Goal: Task Accomplishment & Management: Complete application form

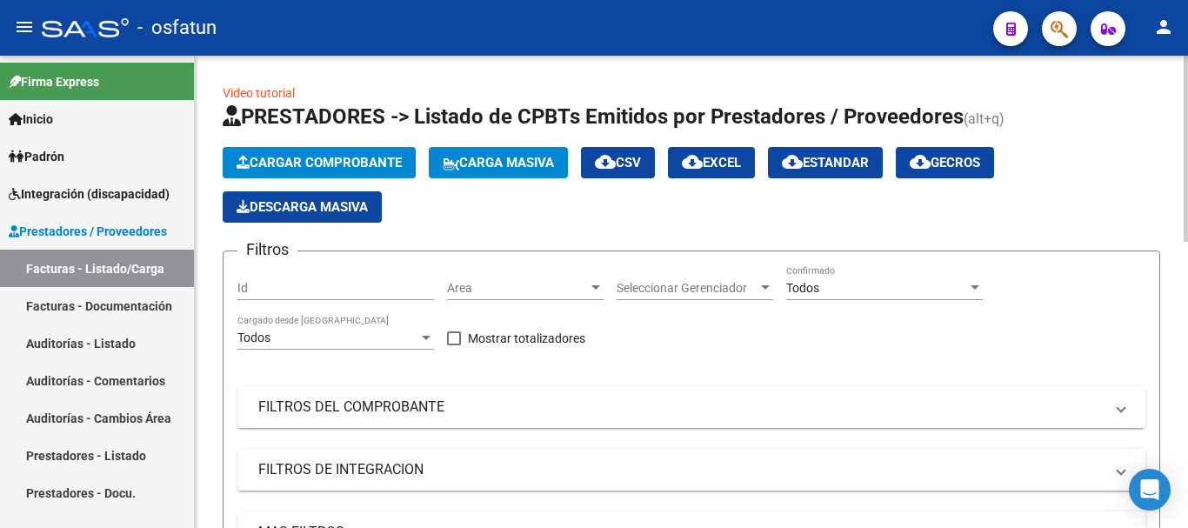
click at [374, 166] on span "Cargar Comprobante" at bounding box center [319, 163] width 165 height 16
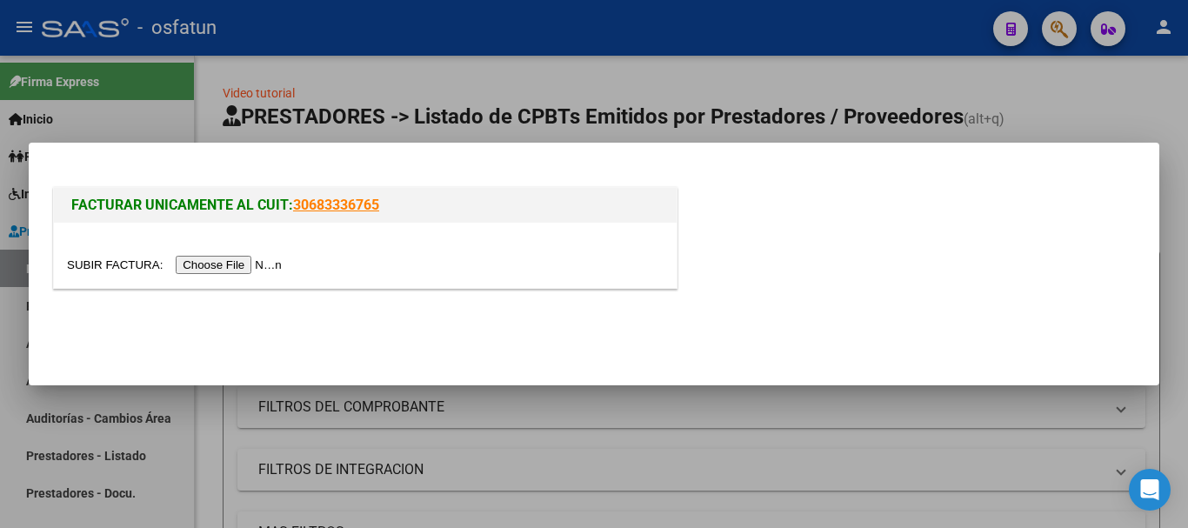
click at [229, 261] on input "file" at bounding box center [177, 265] width 220 height 18
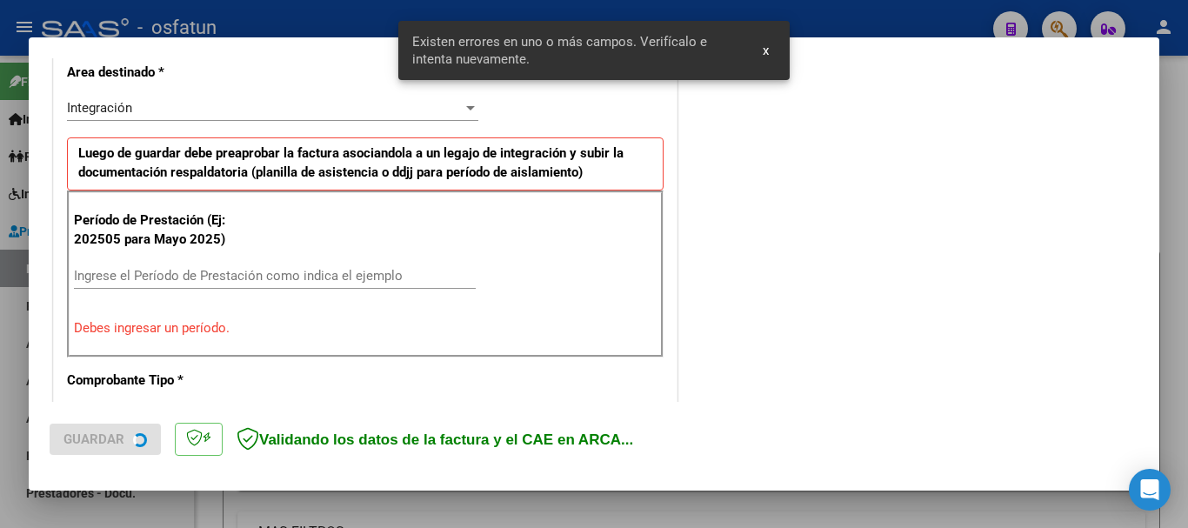
scroll to position [434, 0]
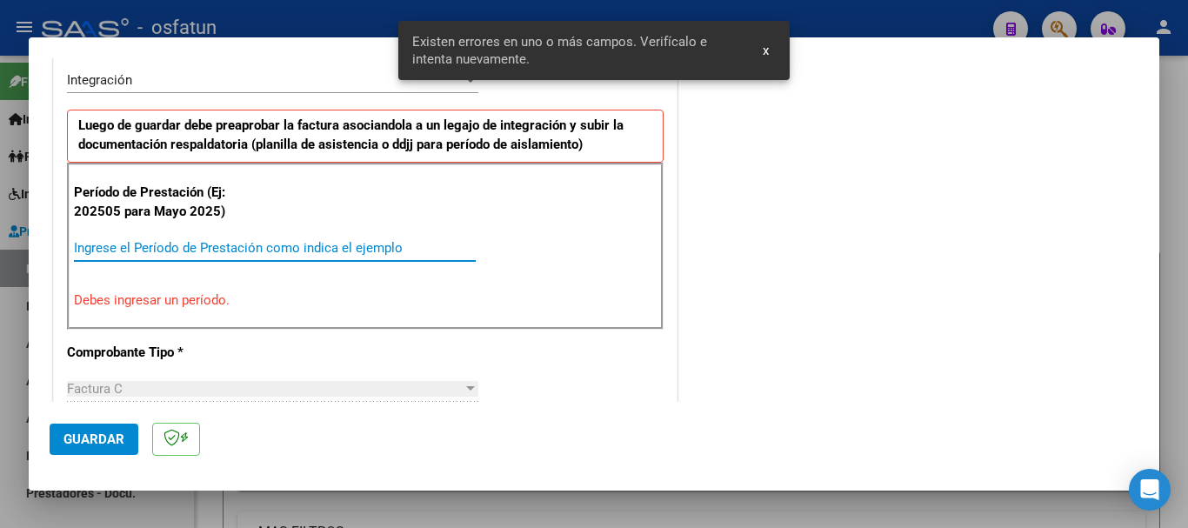
click at [356, 245] on input "Ingrese el Período de Prestación como indica el ejemplo" at bounding box center [275, 248] width 402 height 16
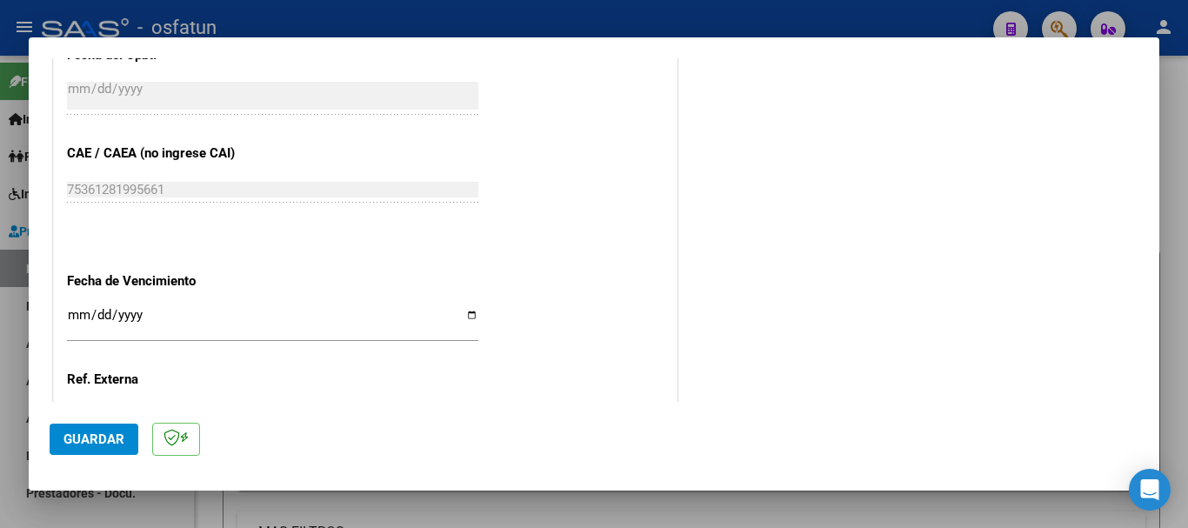
scroll to position [1043, 0]
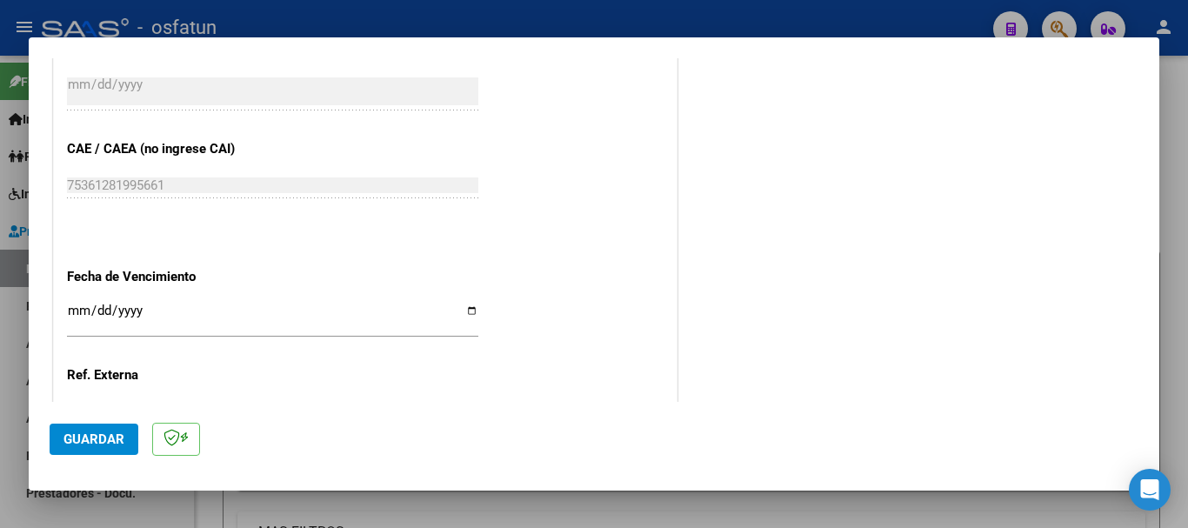
type input "202508"
click at [72, 314] on input "Ingresar la fecha" at bounding box center [272, 318] width 411 height 28
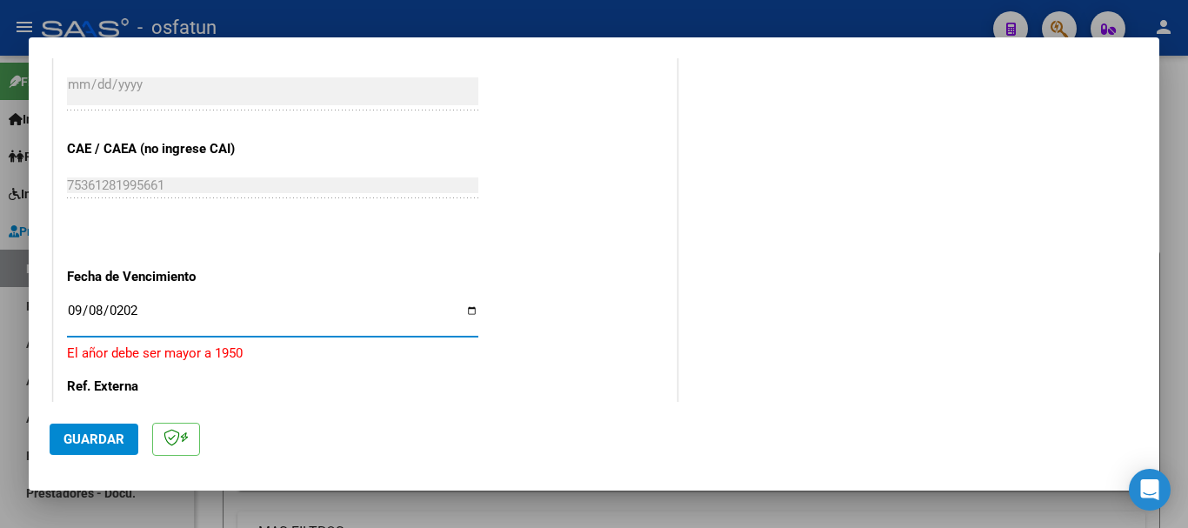
type input "[DATE]"
click at [84, 441] on span "Guardar" at bounding box center [94, 439] width 61 height 16
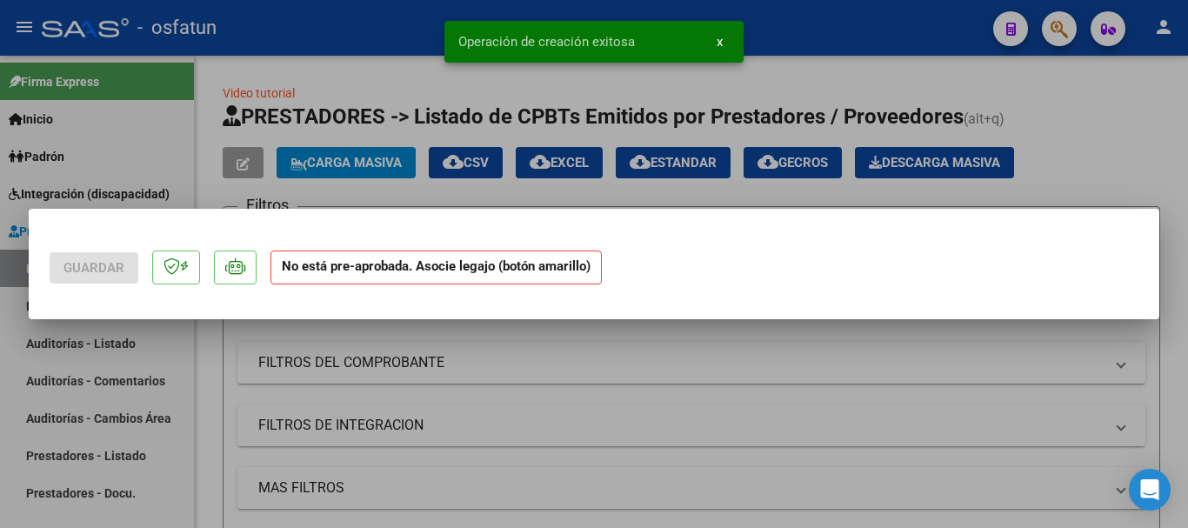
scroll to position [0, 0]
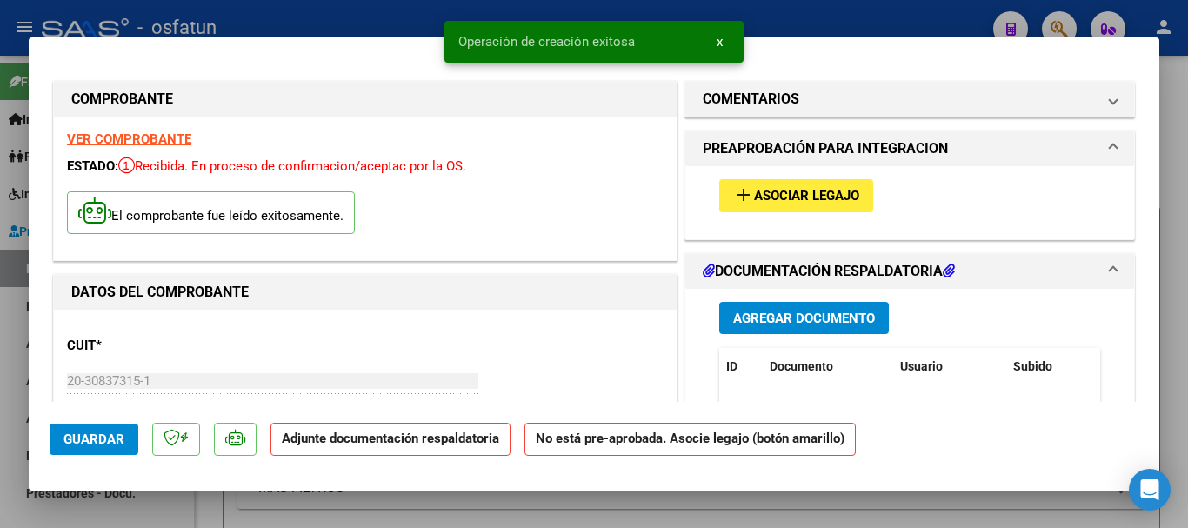
click at [779, 312] on span "Agregar Documento" at bounding box center [804, 319] width 142 height 16
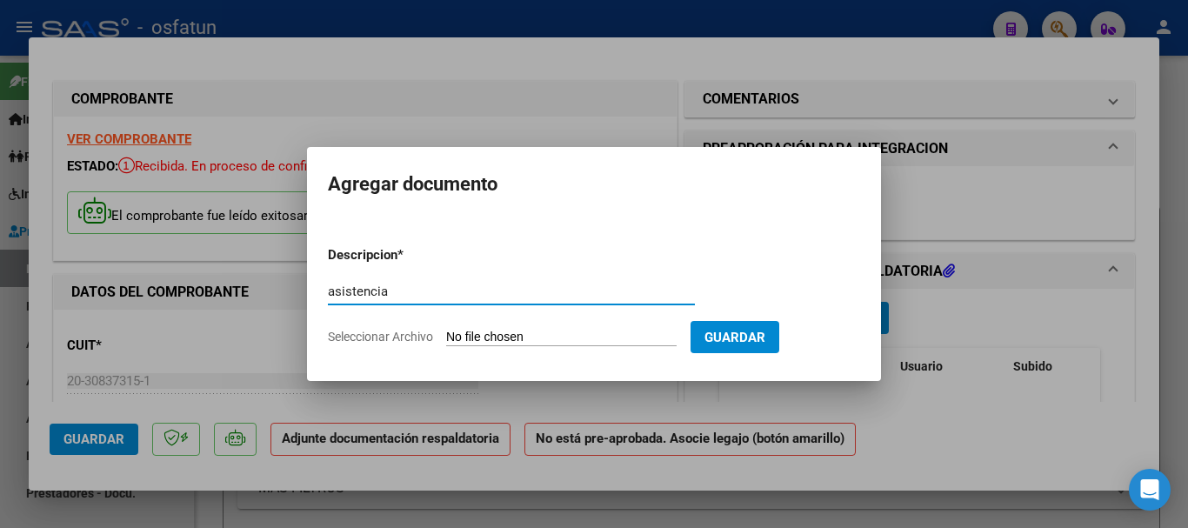
type input "asistencia"
click at [572, 338] on input "Seleccionar Archivo" at bounding box center [561, 338] width 231 height 17
type input "C:\fakepath\PLANILLA DE ASISTENCIA [PERSON_NAME][DATE] [PERSON_NAME] INST ESTIM…"
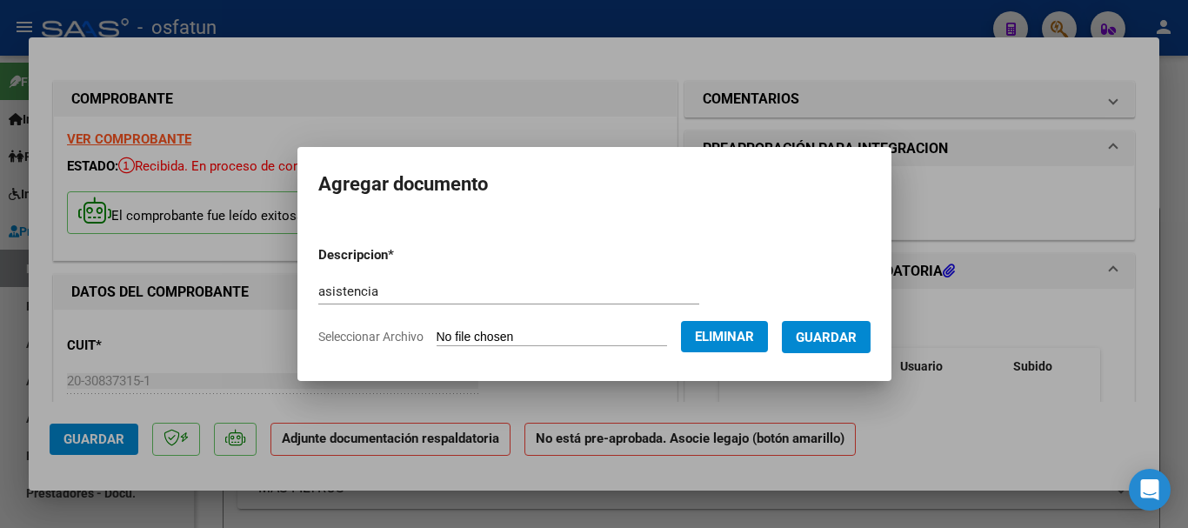
click at [846, 343] on span "Guardar" at bounding box center [826, 338] width 61 height 16
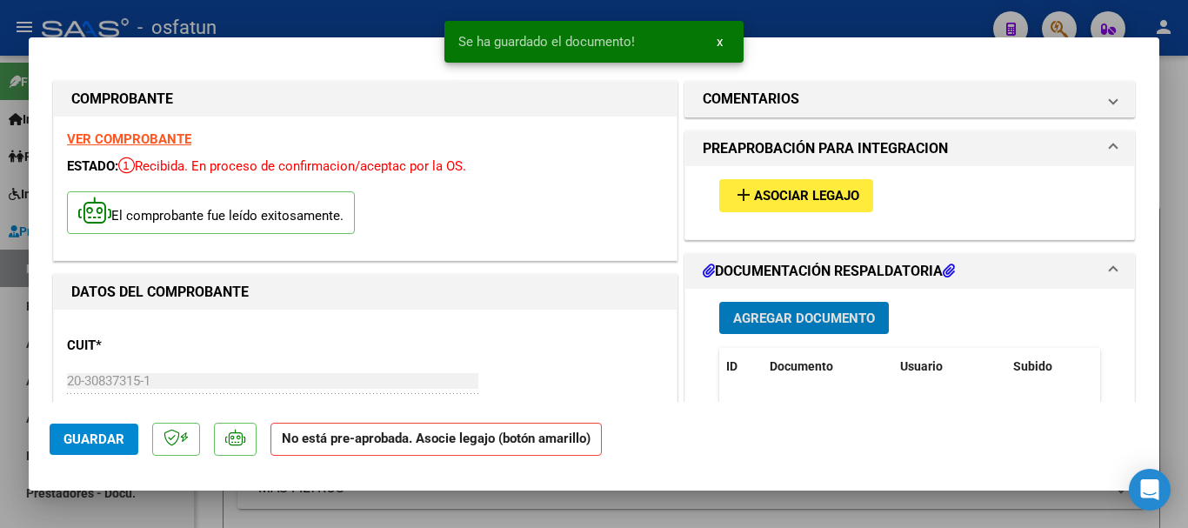
click at [805, 191] on span "Asociar Legajo" at bounding box center [806, 197] width 105 height 16
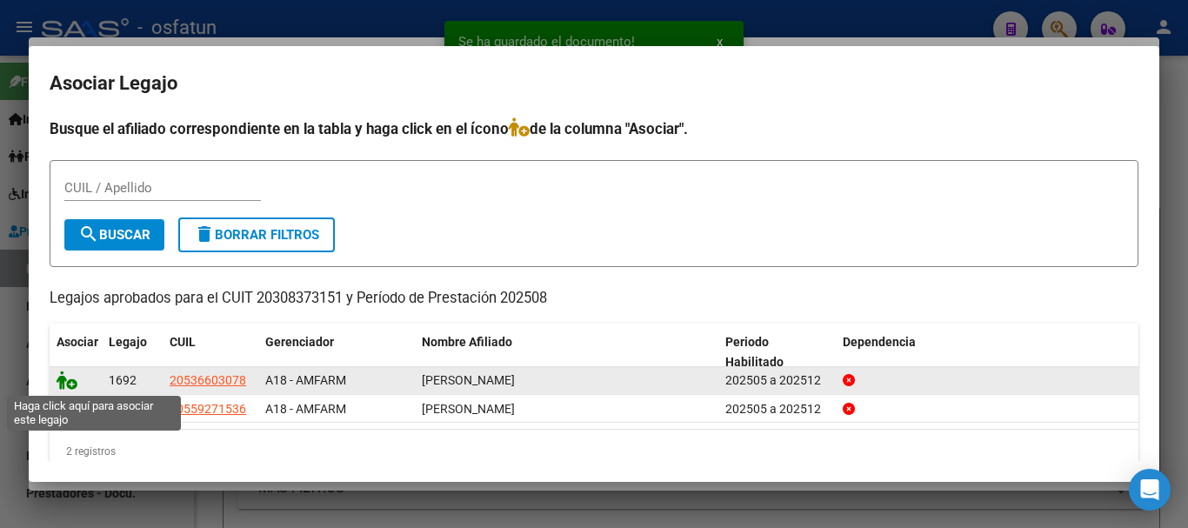
click at [61, 387] on icon at bounding box center [67, 380] width 21 height 19
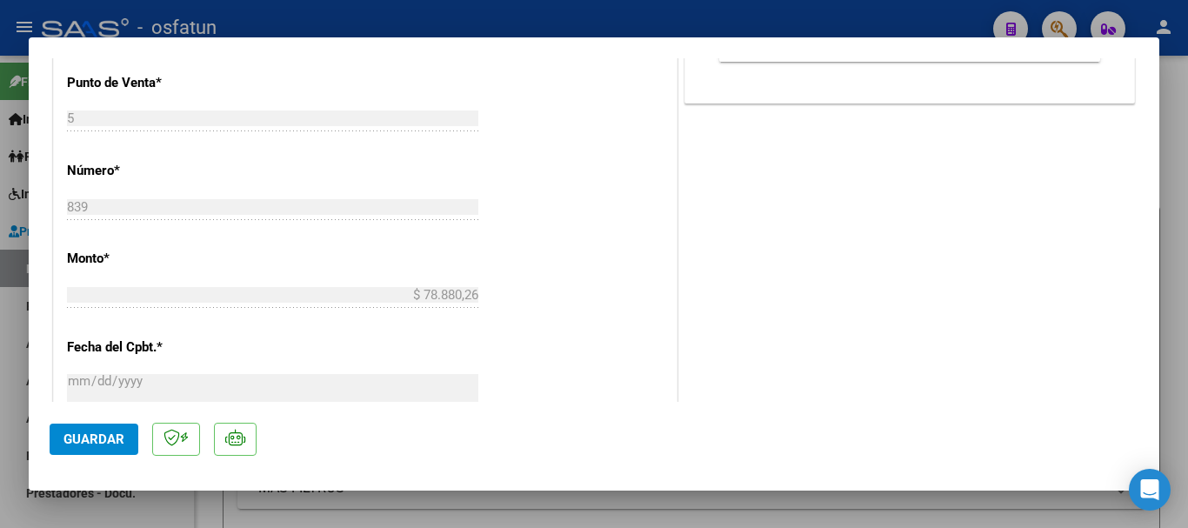
scroll to position [870, 0]
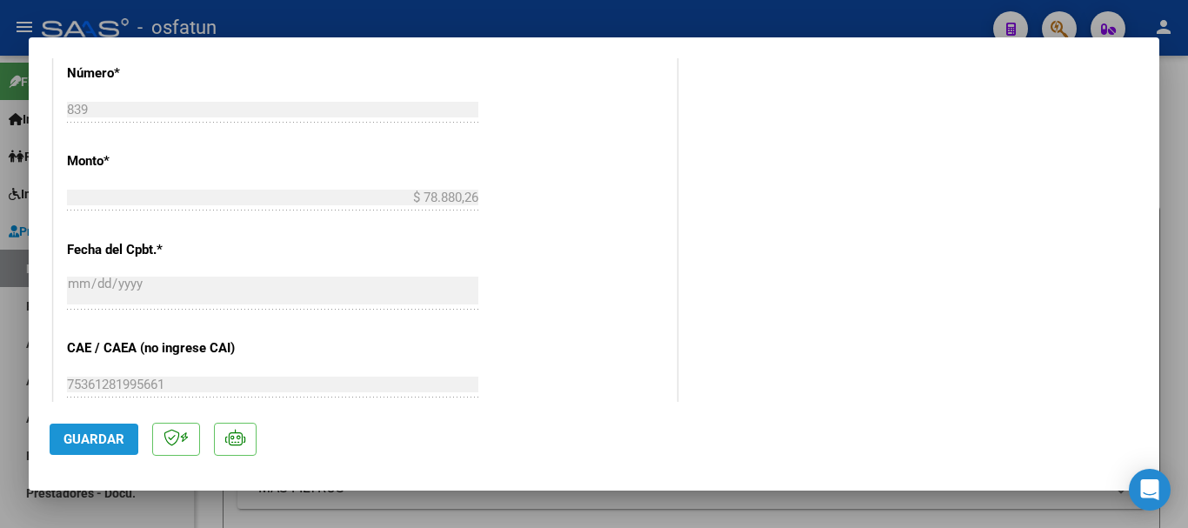
click at [79, 439] on span "Guardar" at bounding box center [94, 439] width 61 height 16
type input "$ 0,00"
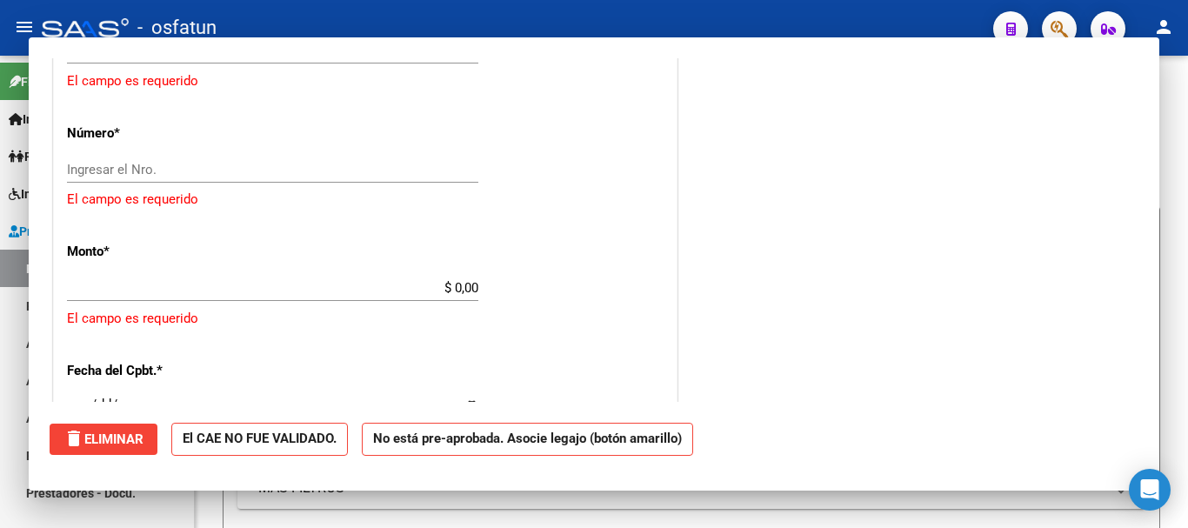
scroll to position [930, 0]
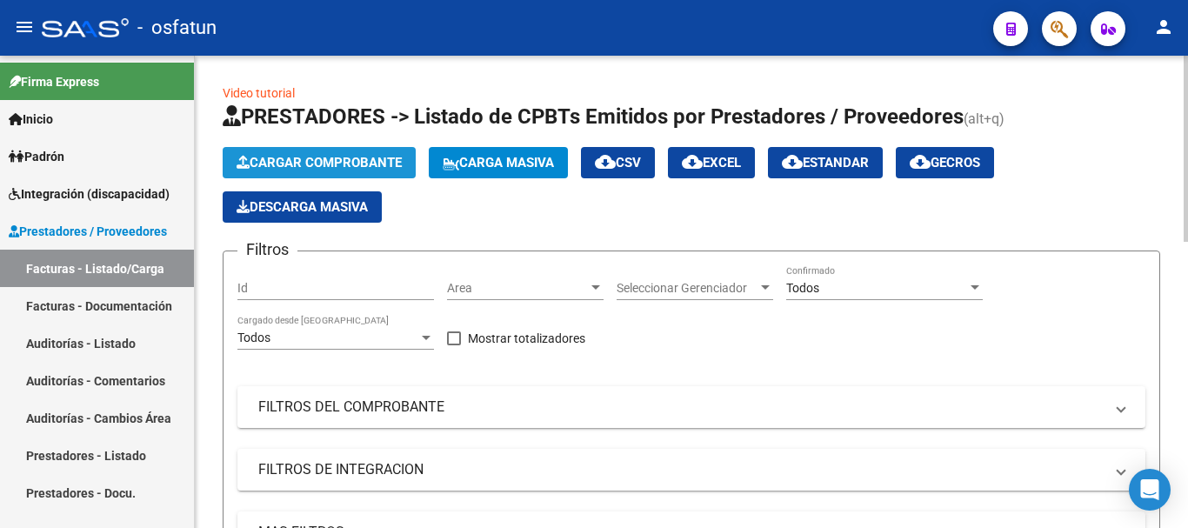
click at [335, 161] on span "Cargar Comprobante" at bounding box center [319, 163] width 165 height 16
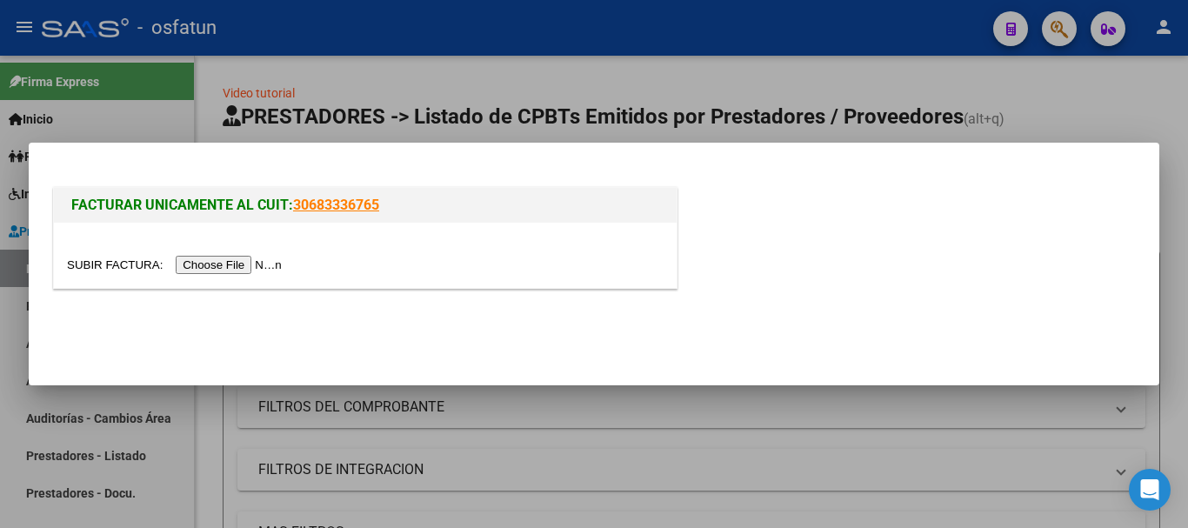
click at [245, 264] on input "file" at bounding box center [177, 265] width 220 height 18
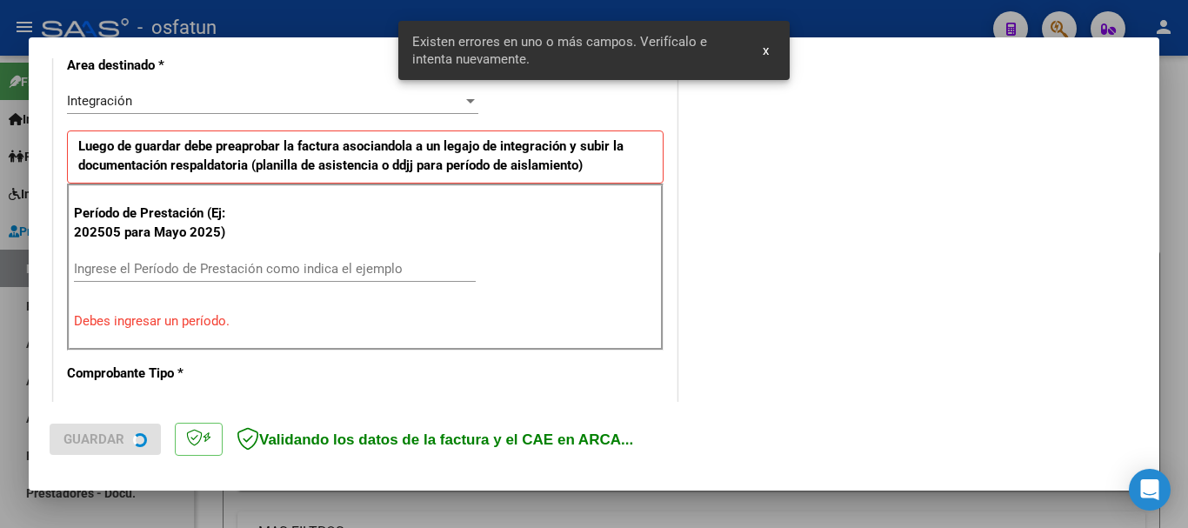
scroll to position [434, 0]
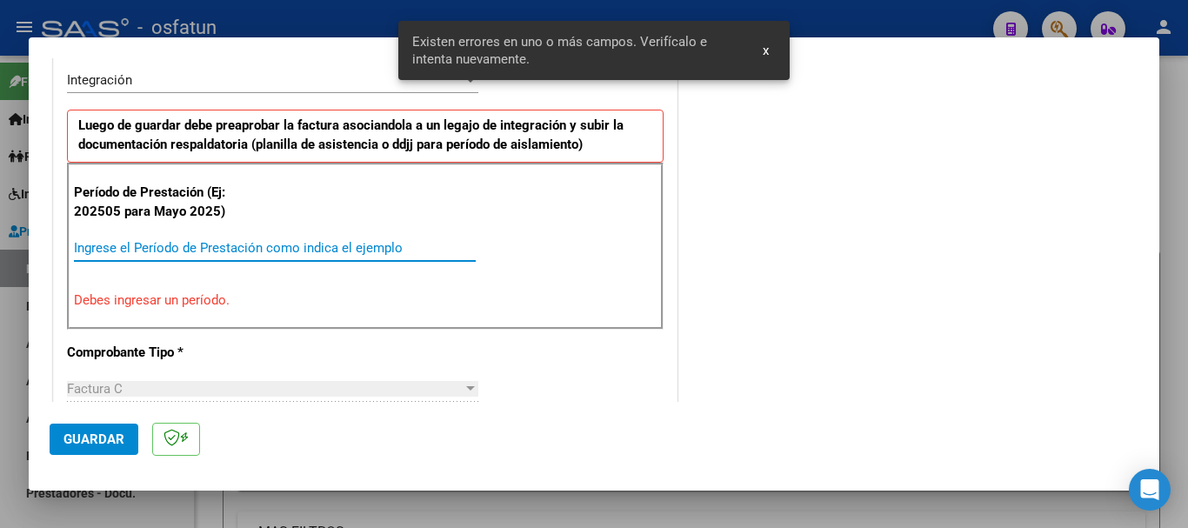
click at [275, 247] on input "Ingrese el Período de Prestación como indica el ejemplo" at bounding box center [275, 248] width 402 height 16
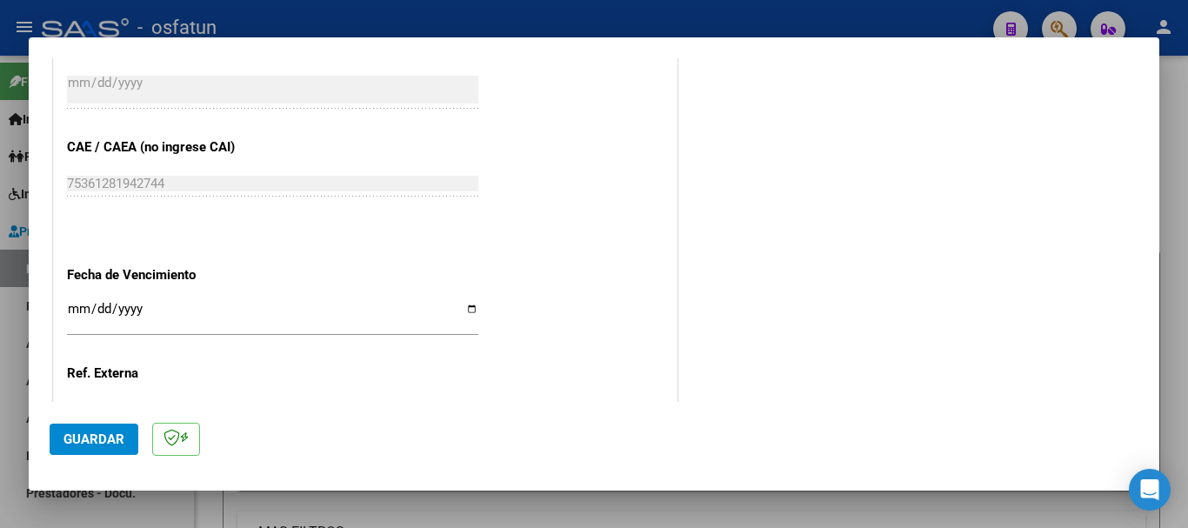
scroll to position [1130, 0]
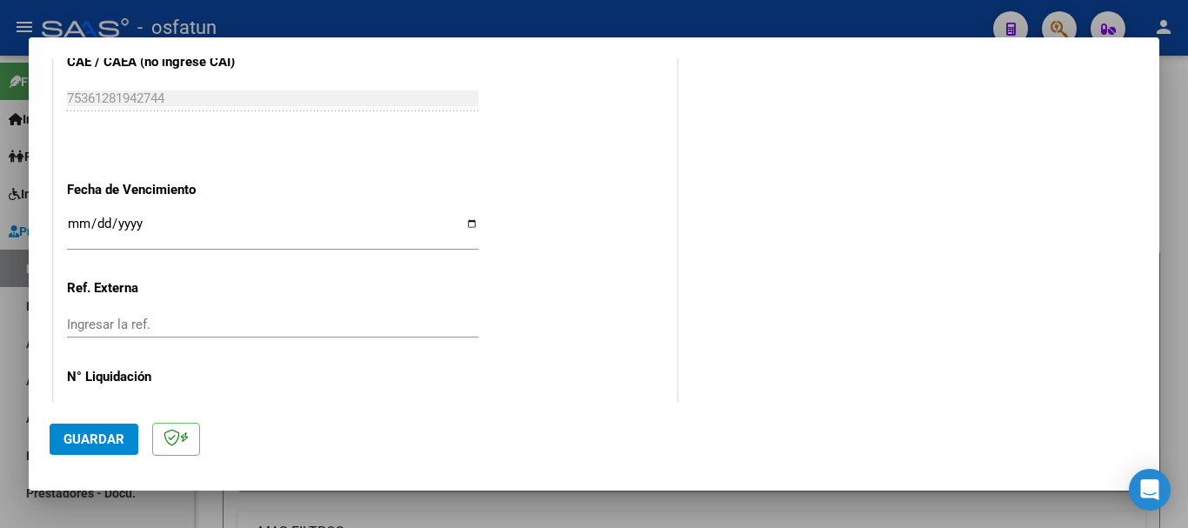
type input "202508"
click at [73, 224] on input "Ingresar la fecha" at bounding box center [272, 231] width 411 height 28
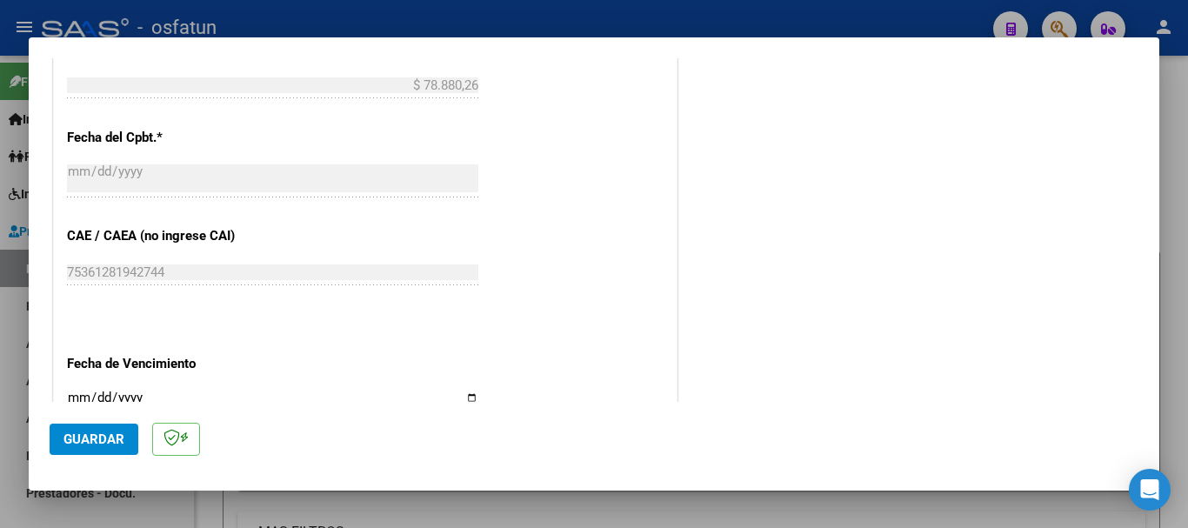
click at [86, 429] on button "Guardar" at bounding box center [94, 439] width 89 height 31
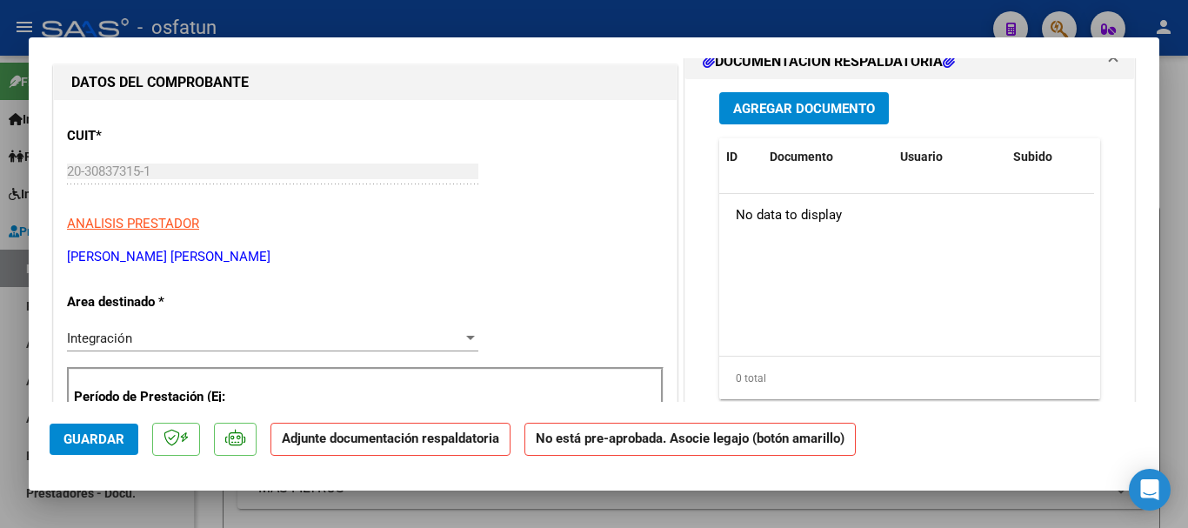
scroll to position [174, 0]
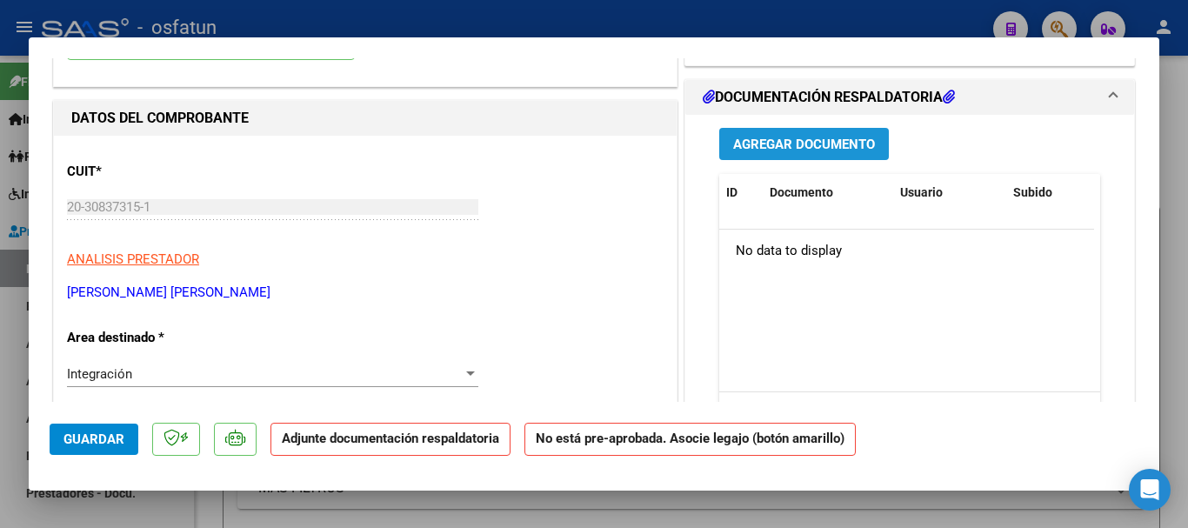
click at [768, 146] on span "Agregar Documento" at bounding box center [804, 145] width 142 height 16
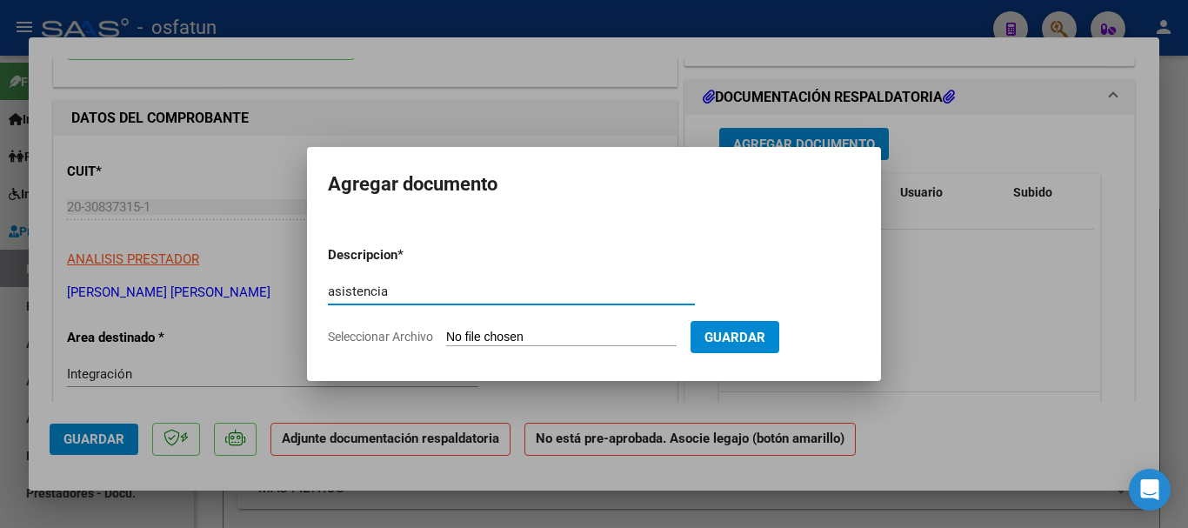
type input "asistencia"
click at [469, 341] on input "Seleccionar Archivo" at bounding box center [561, 338] width 231 height 17
type input "C:\fakepath\PLANILLA DE ASISTENCIA [DATE] INST ESTIMULAR [PERSON_NAME].pdf"
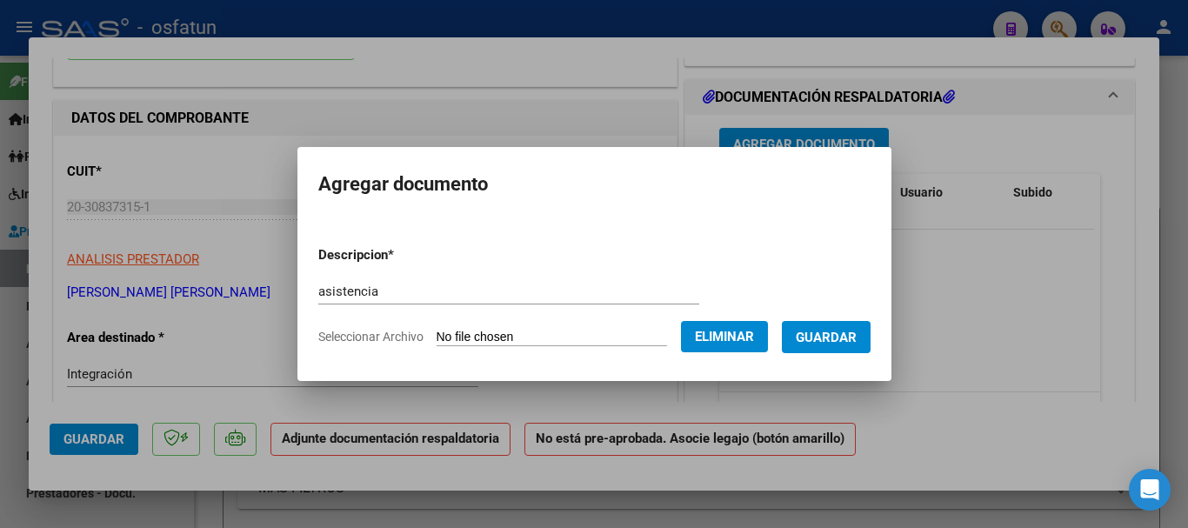
click at [843, 332] on span "Guardar" at bounding box center [826, 338] width 61 height 16
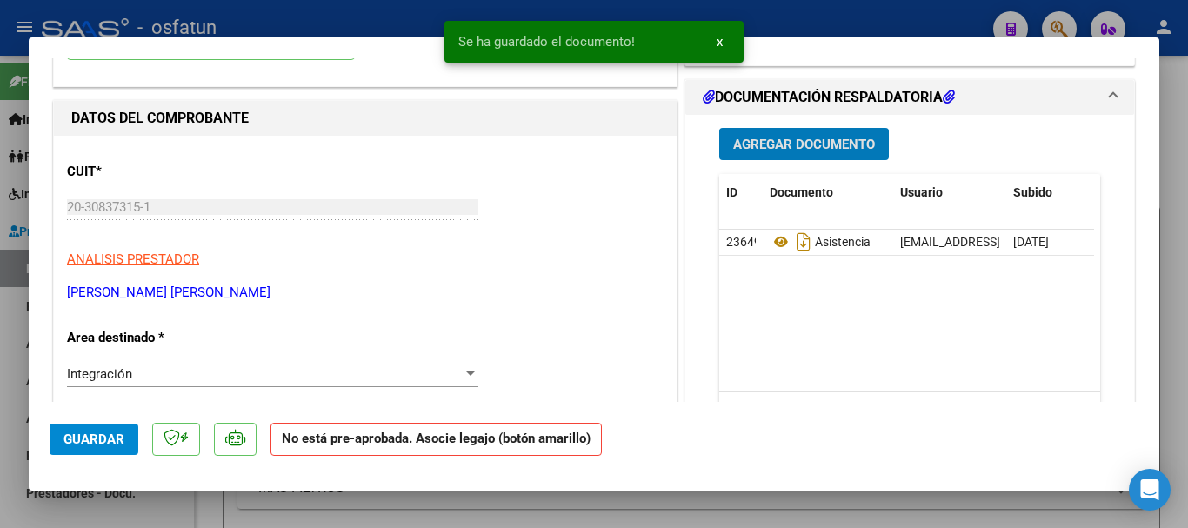
scroll to position [0, 0]
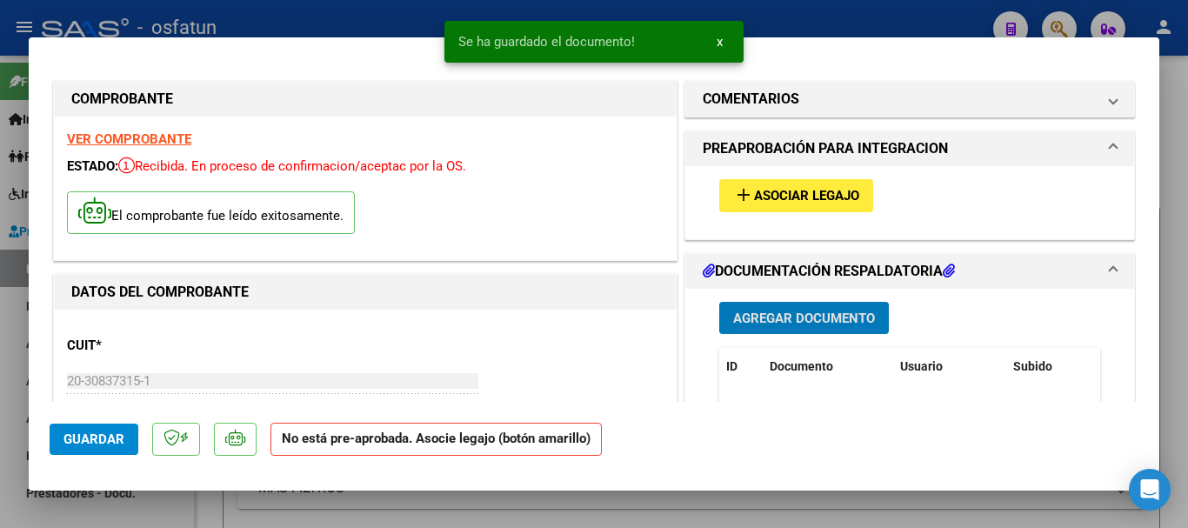
click at [769, 185] on button "add Asociar Legajo" at bounding box center [796, 195] width 154 height 32
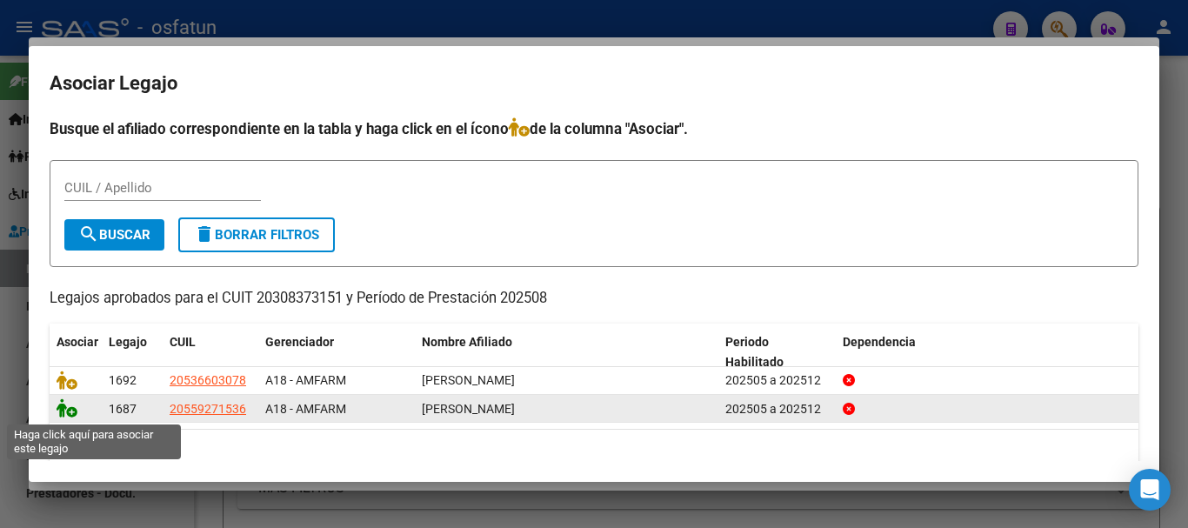
click at [57, 410] on icon at bounding box center [67, 407] width 21 height 19
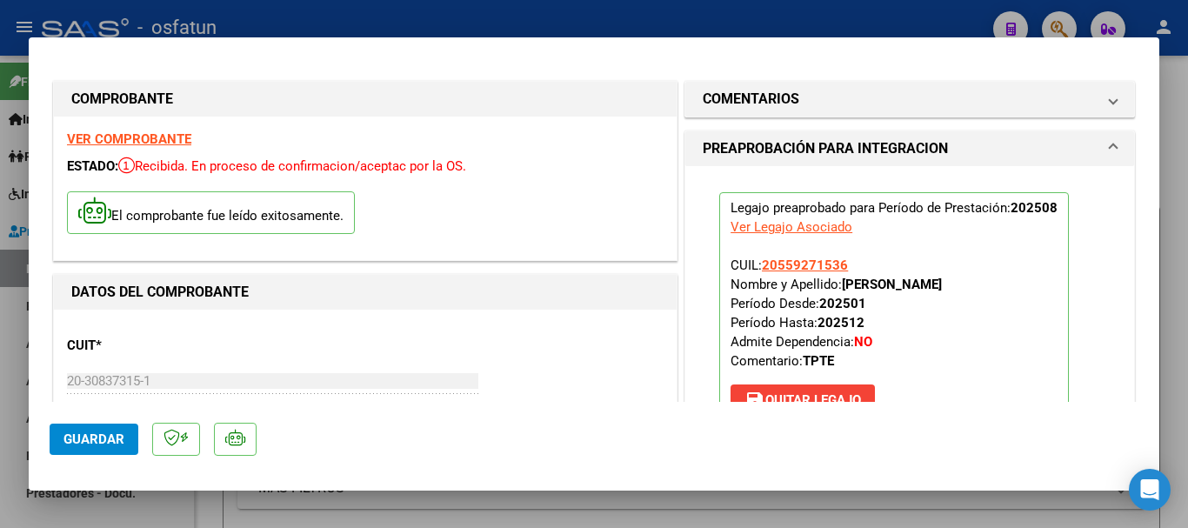
click at [78, 443] on span "Guardar" at bounding box center [94, 439] width 61 height 16
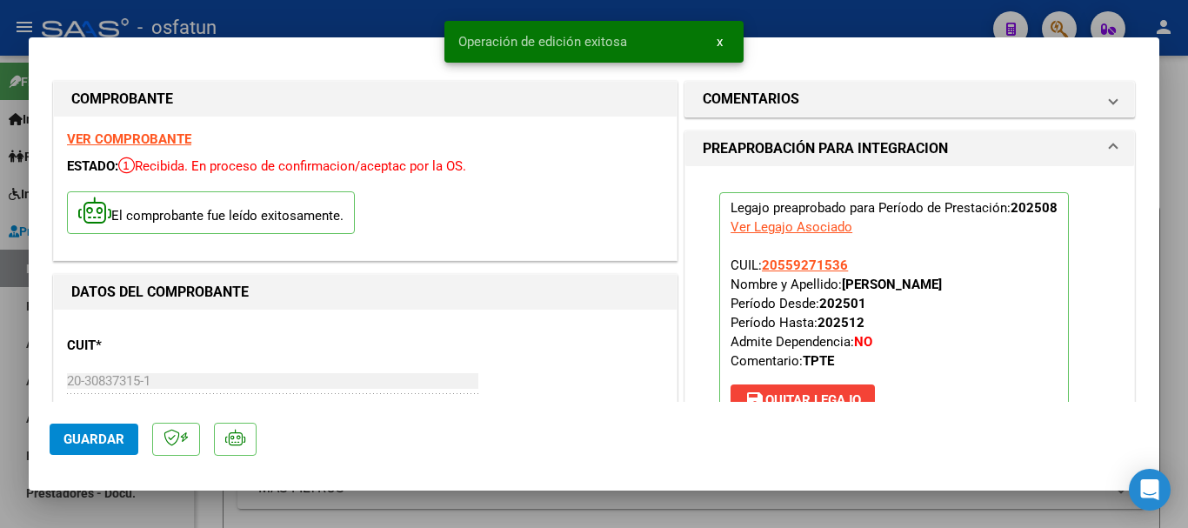
type input "$ 0,00"
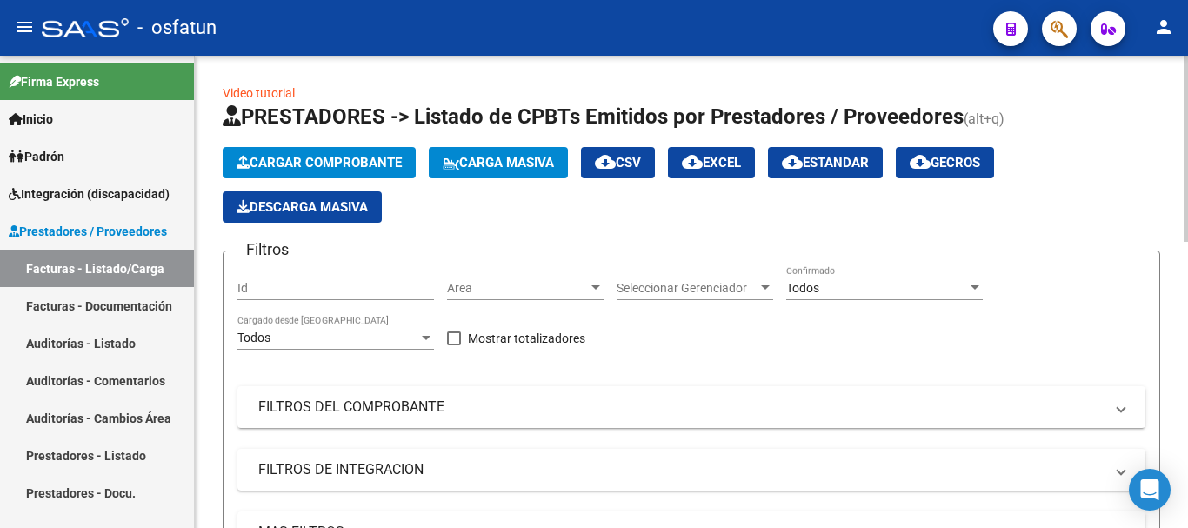
click at [339, 154] on button "Cargar Comprobante" at bounding box center [319, 162] width 193 height 31
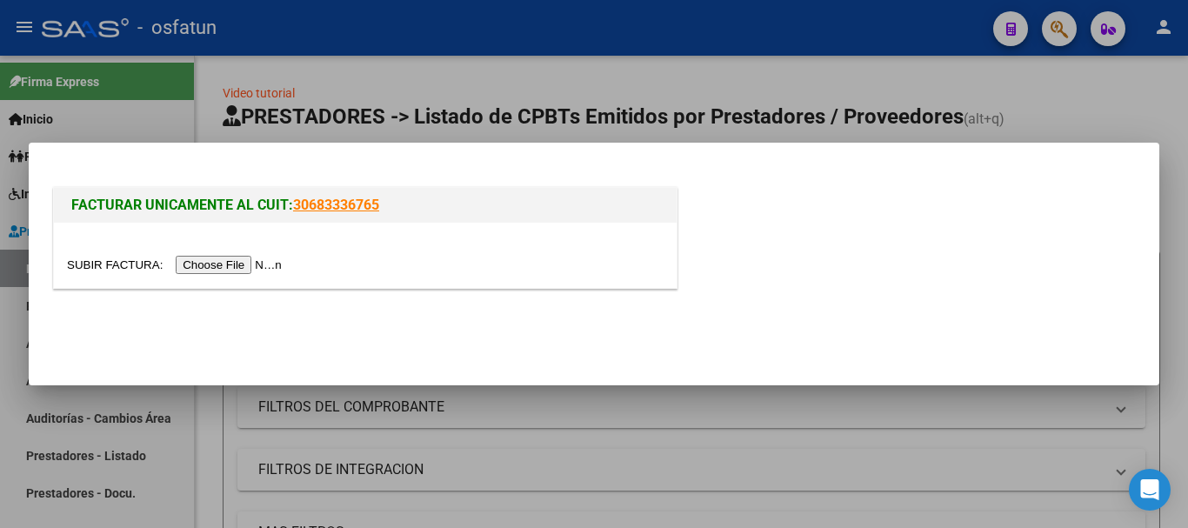
click at [231, 262] on input "file" at bounding box center [177, 265] width 220 height 18
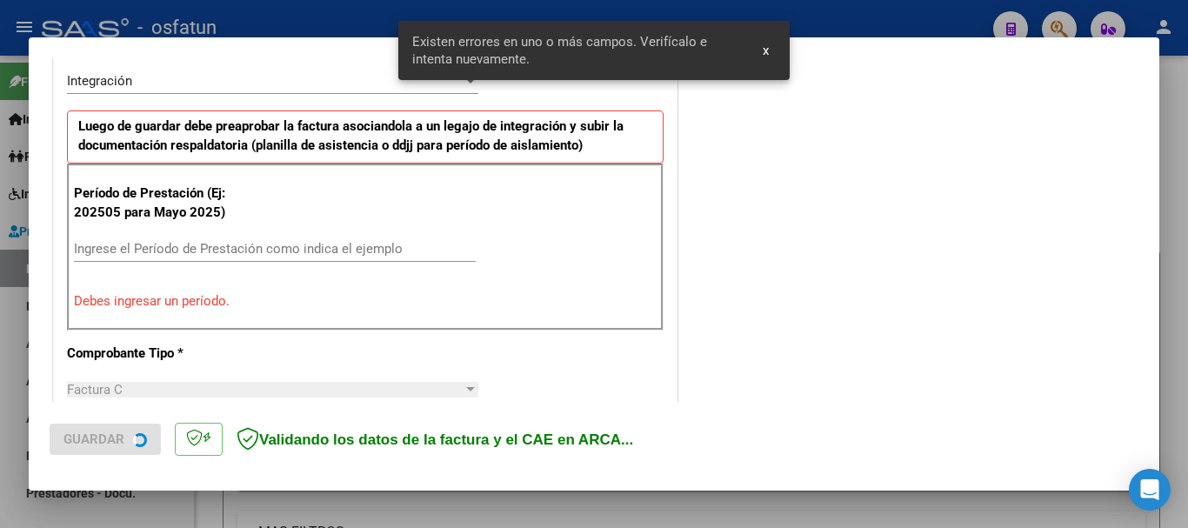
scroll to position [434, 0]
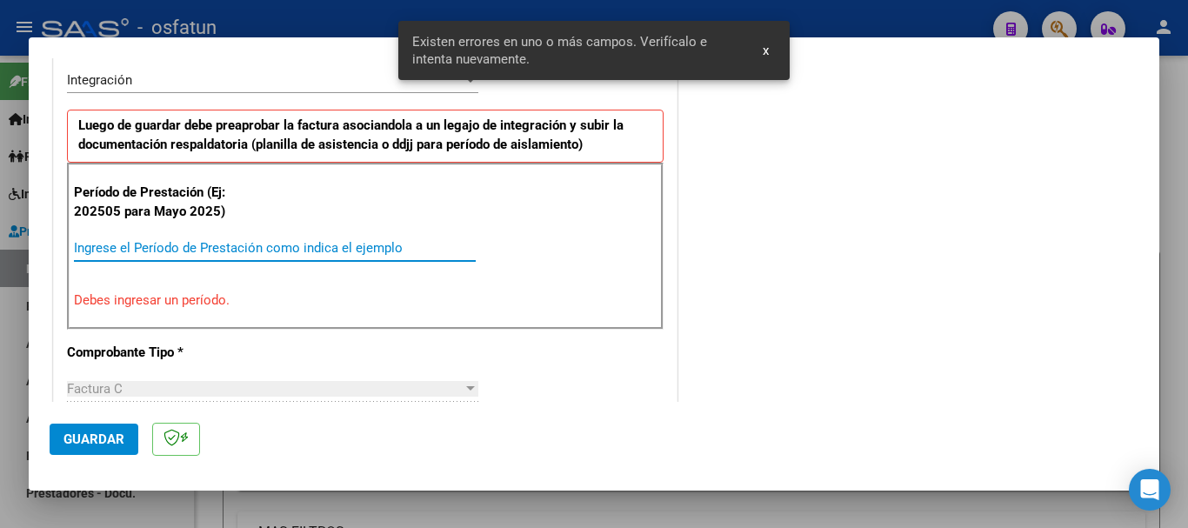
click at [233, 246] on input "Ingrese el Período de Prestación como indica el ejemplo" at bounding box center [275, 248] width 402 height 16
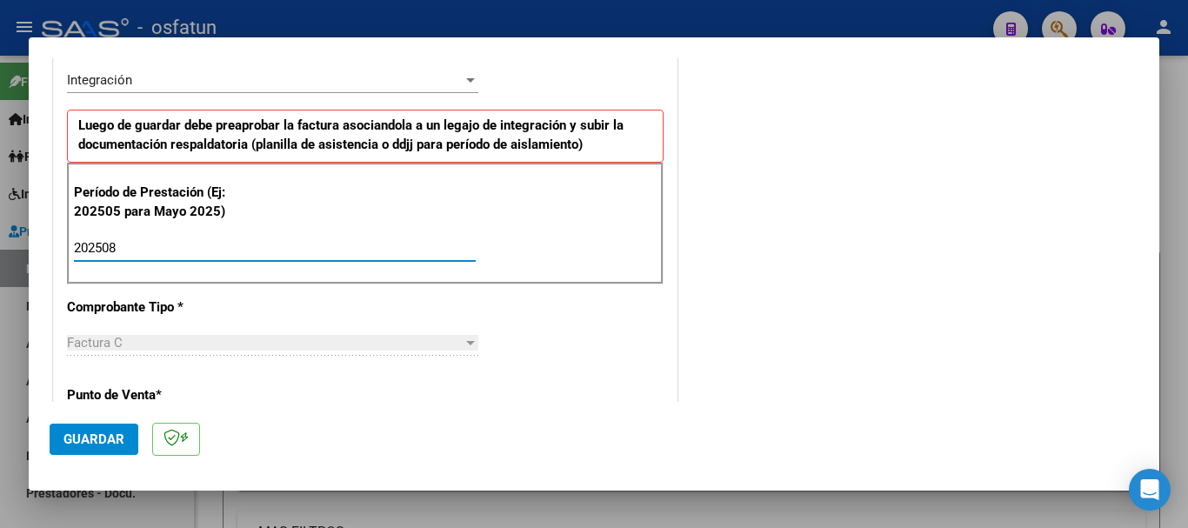
type input "202508"
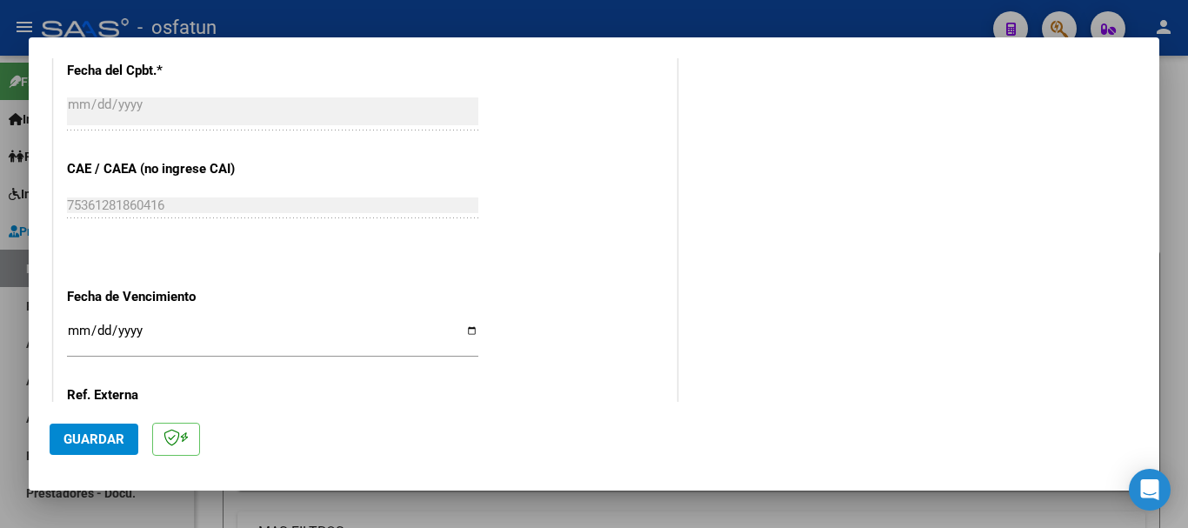
scroll to position [1043, 0]
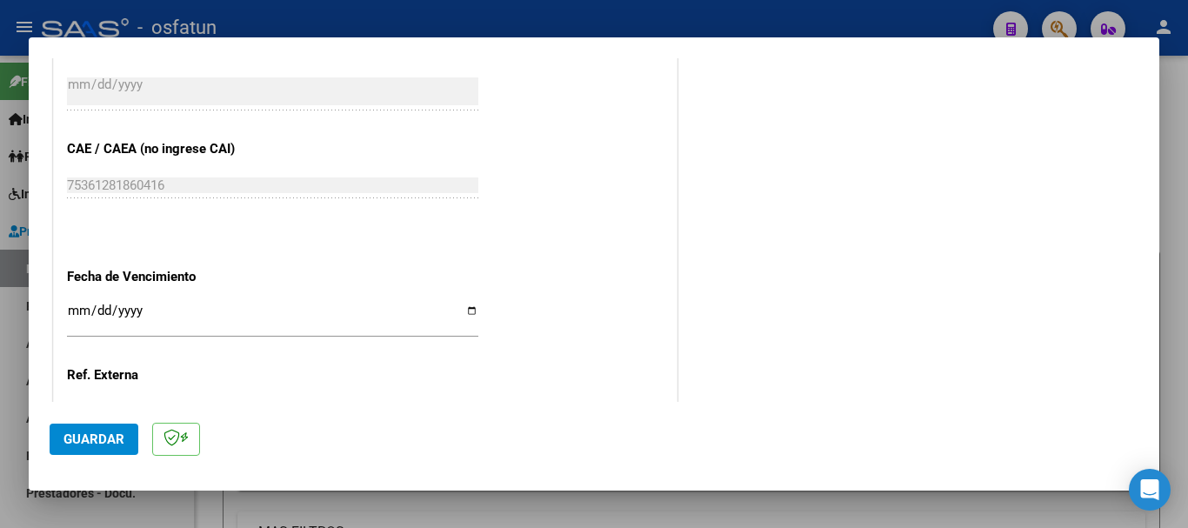
click at [81, 300] on div "Ingresar la fecha" at bounding box center [272, 317] width 411 height 37
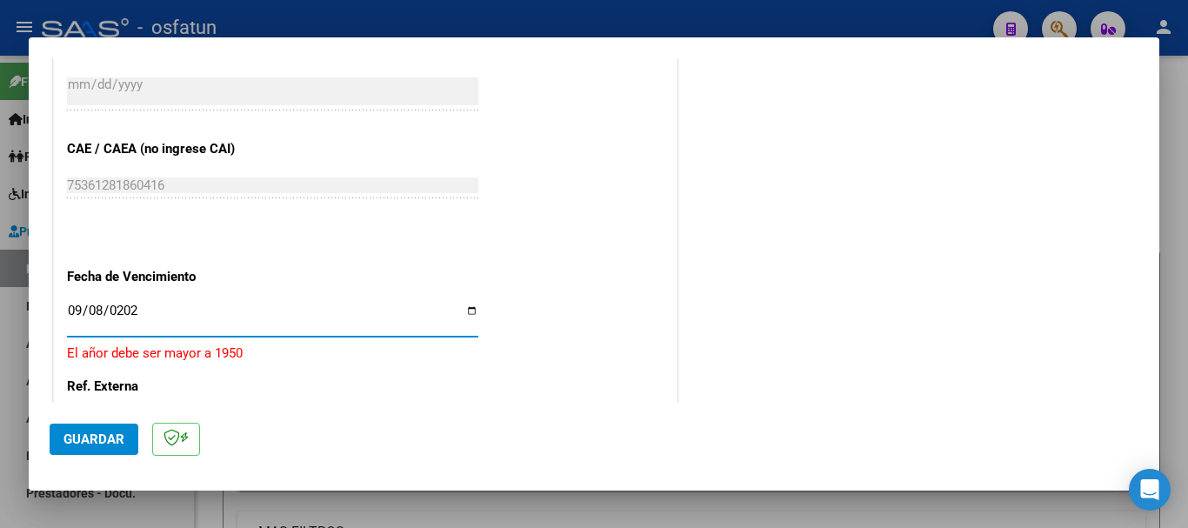
type input "[DATE]"
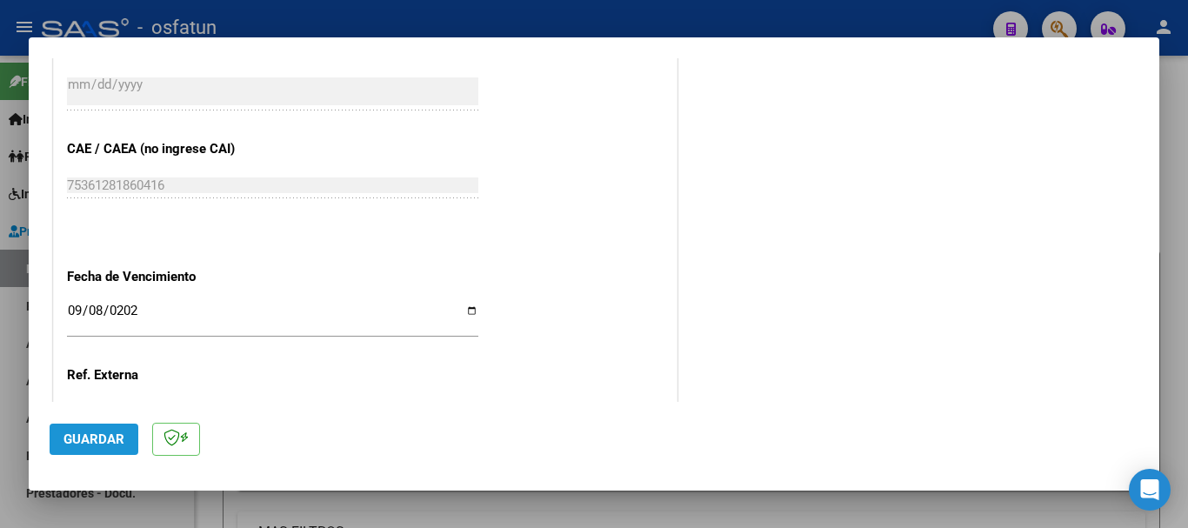
click at [82, 445] on span "Guardar" at bounding box center [94, 439] width 61 height 16
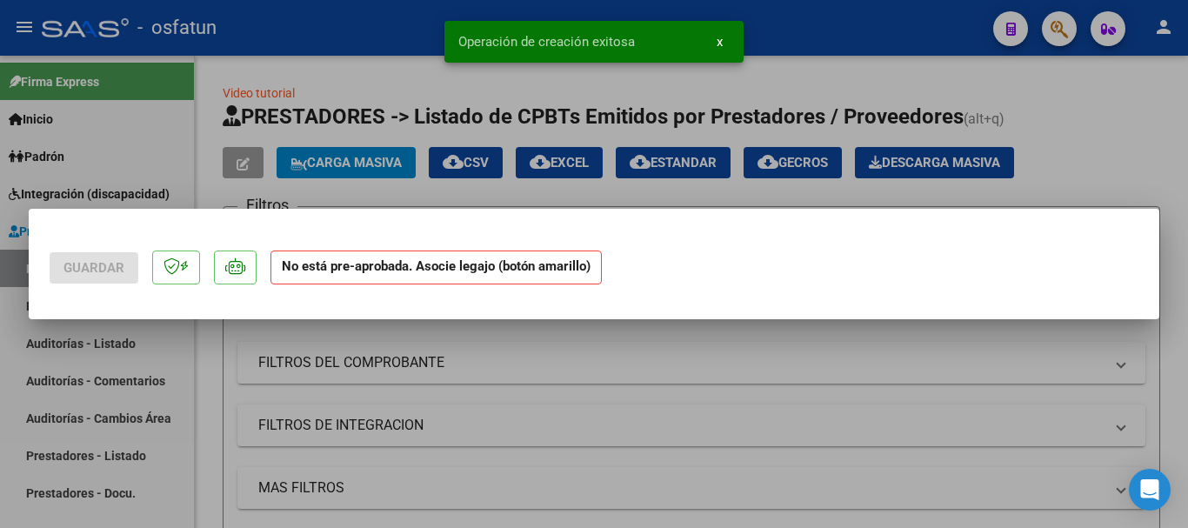
scroll to position [0, 0]
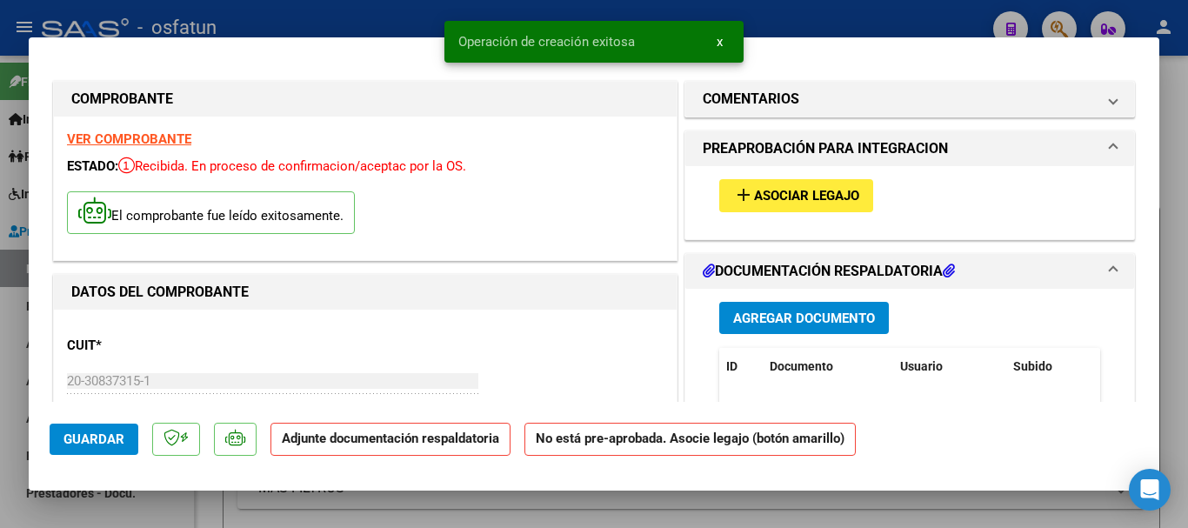
click at [783, 320] on span "Agregar Documento" at bounding box center [804, 319] width 142 height 16
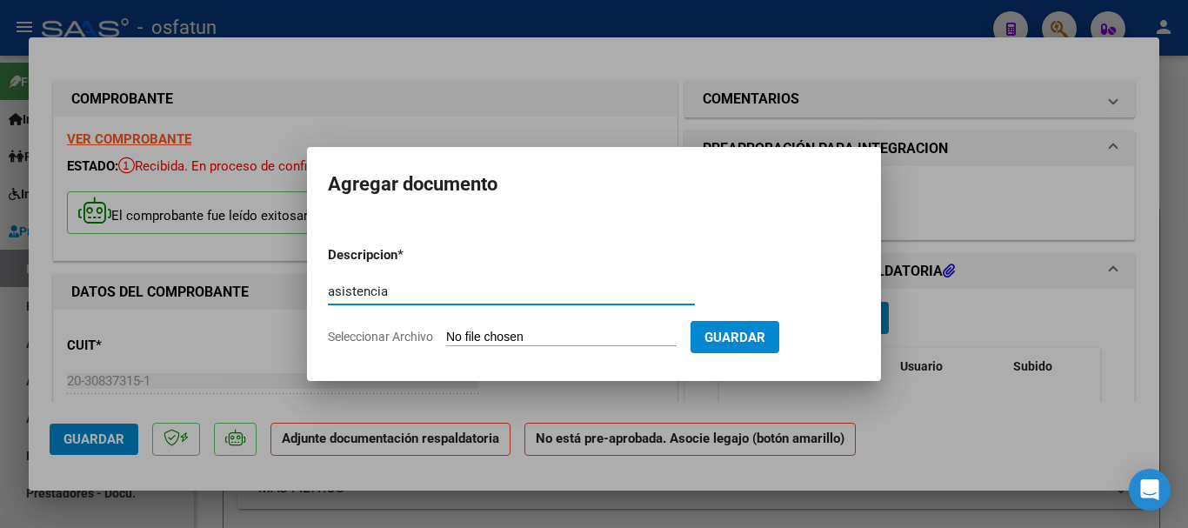
type input "asistencia"
click at [494, 339] on input "Seleccionar Archivo" at bounding box center [561, 338] width 231 height 17
type input "C:\fakepath\PLANILLA DE ASISTENCIA [DATE] INST CONSENTIDOS [PERSON_NAME].pdf"
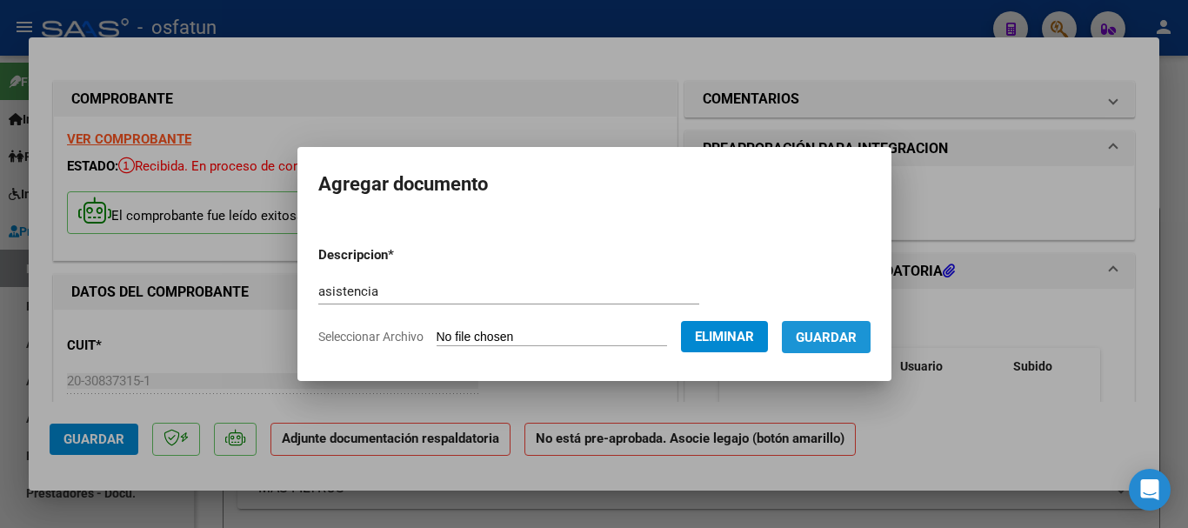
click at [842, 330] on span "Guardar" at bounding box center [826, 338] width 61 height 16
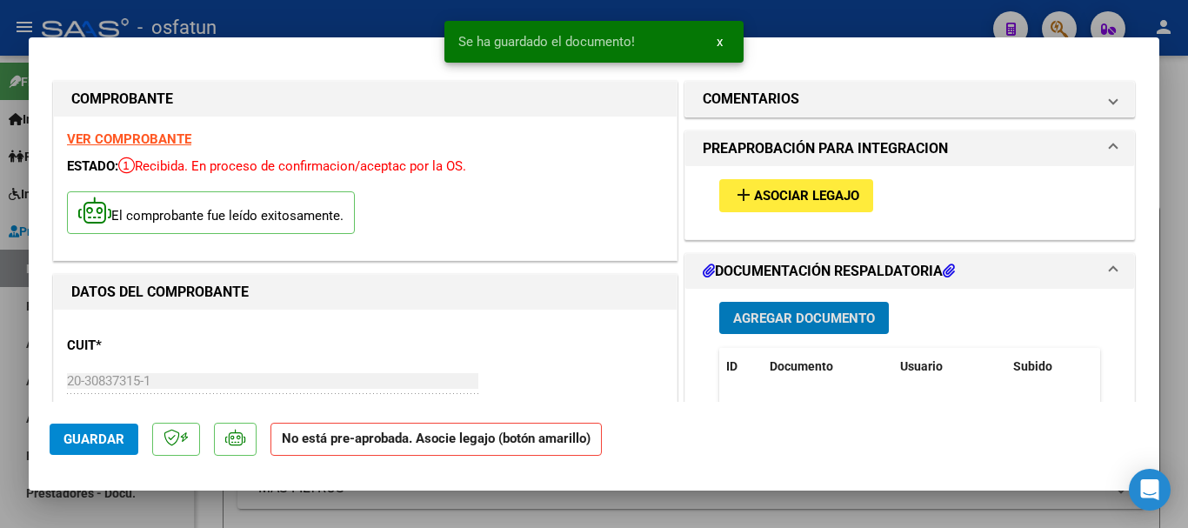
click at [795, 196] on span "Asociar Legajo" at bounding box center [806, 197] width 105 height 16
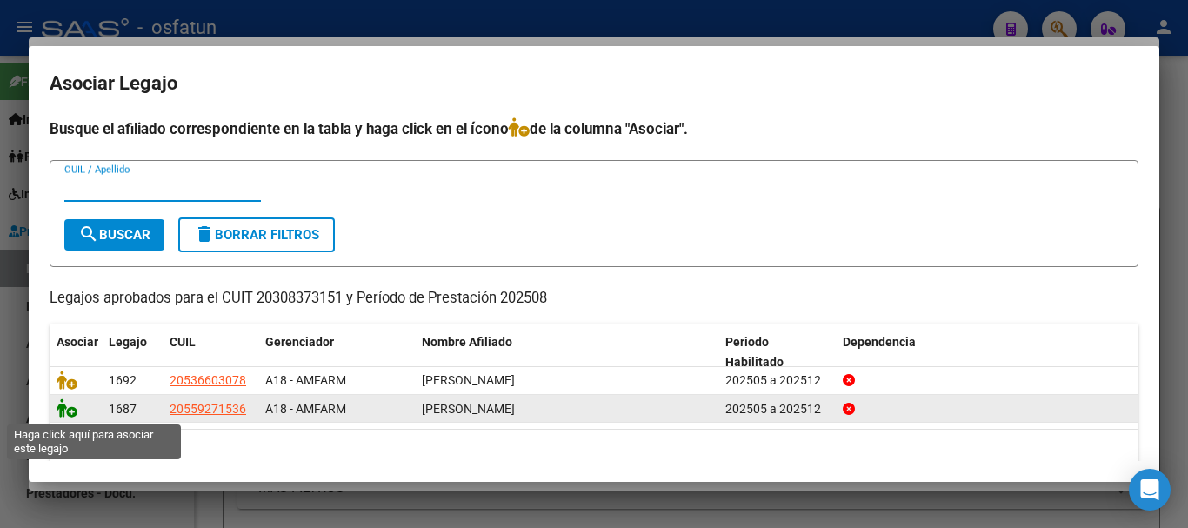
click at [58, 405] on icon at bounding box center [67, 407] width 21 height 19
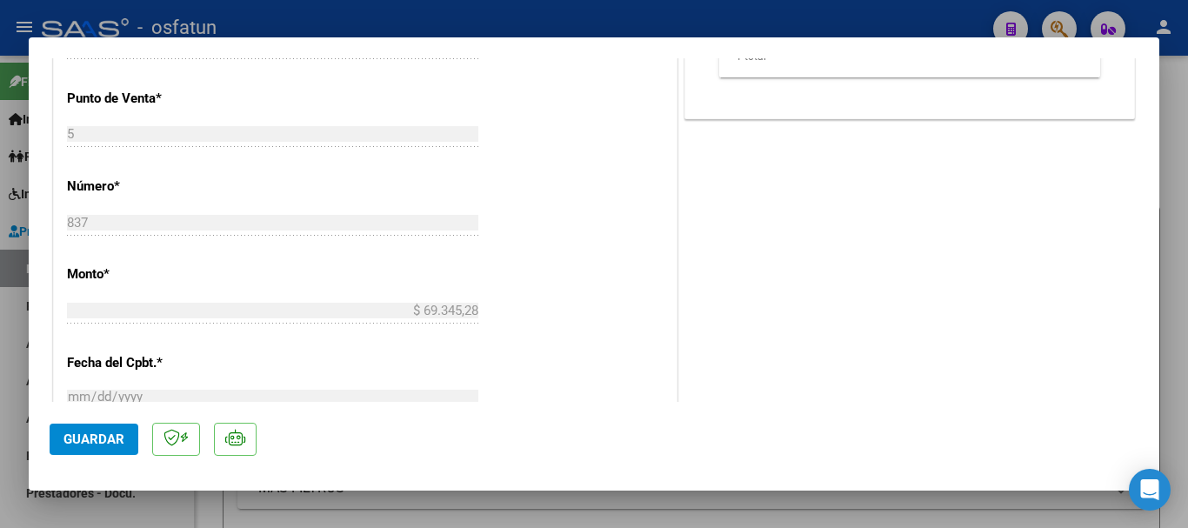
scroll to position [870, 0]
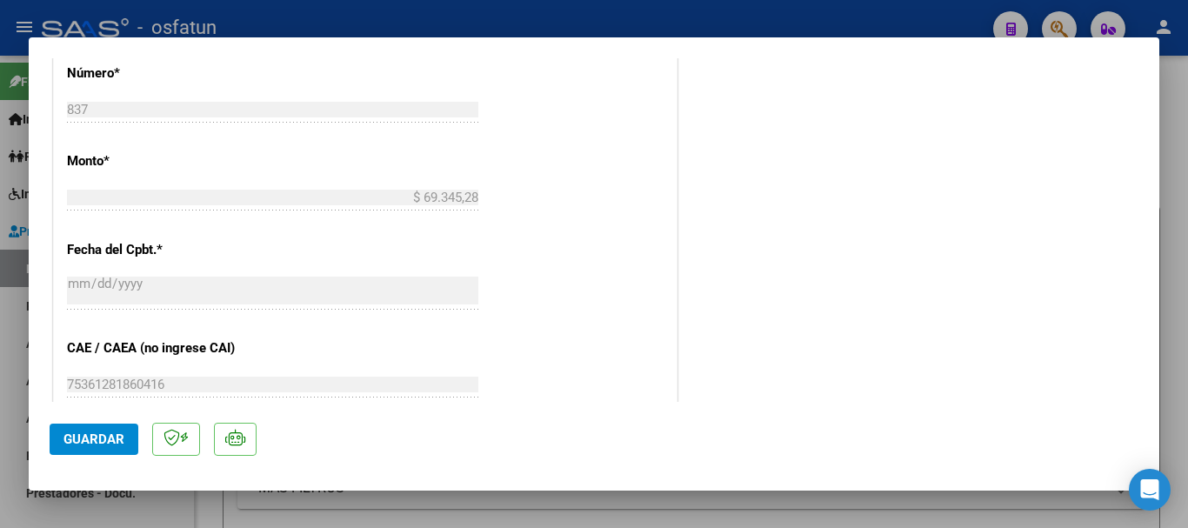
click at [86, 443] on span "Guardar" at bounding box center [94, 439] width 61 height 16
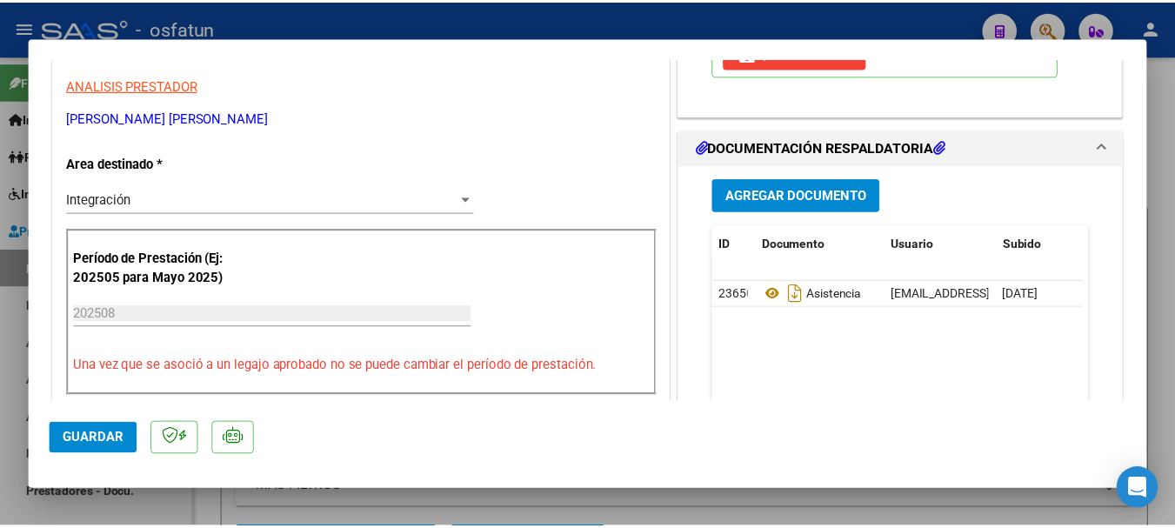
scroll to position [87, 0]
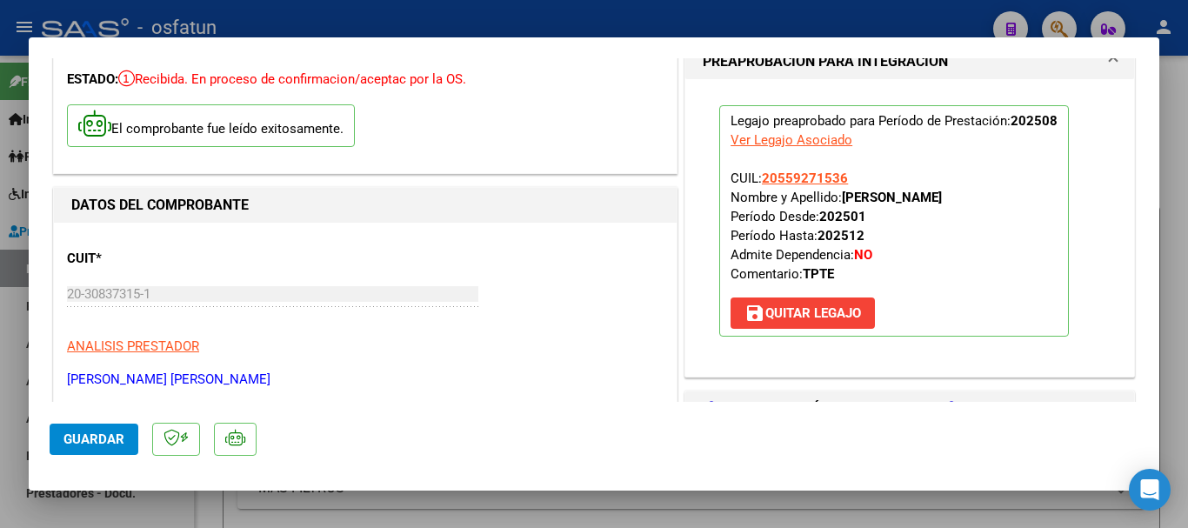
click at [86, 430] on button "Guardar" at bounding box center [94, 439] width 89 height 31
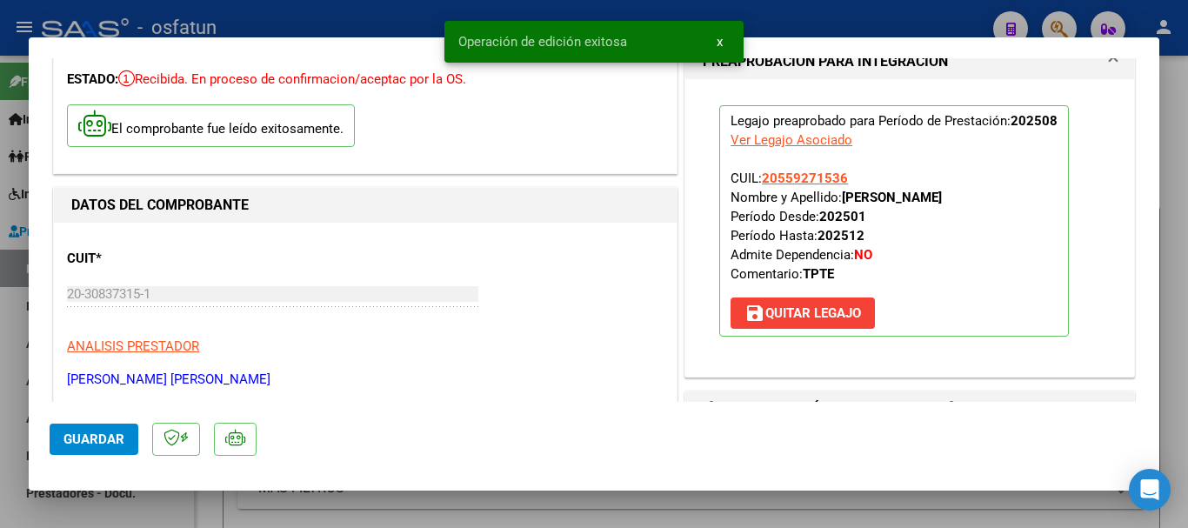
type input "$ 0,00"
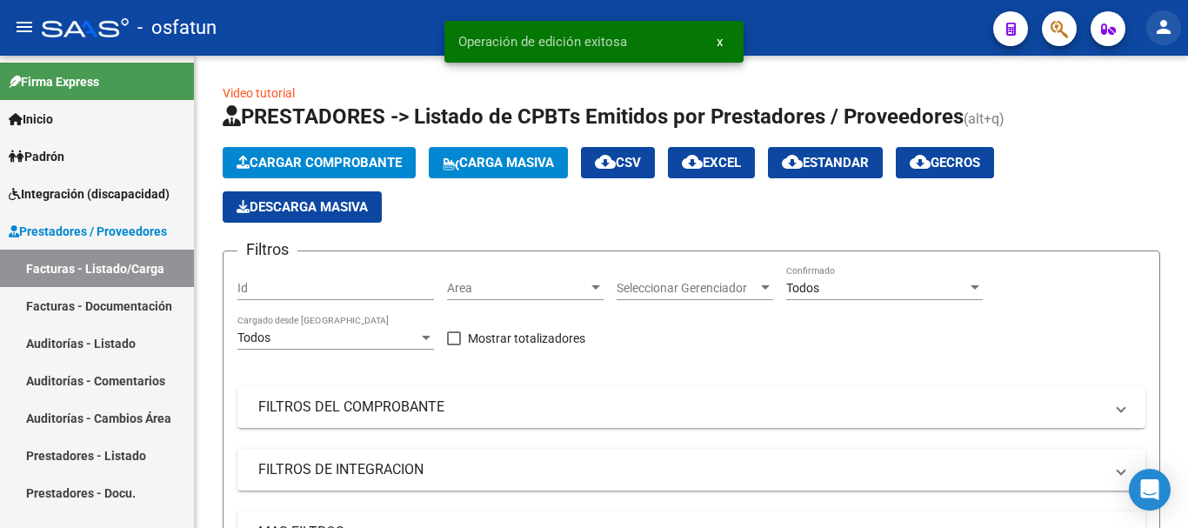
click at [1160, 19] on mat-icon "person" at bounding box center [1163, 27] width 21 height 21
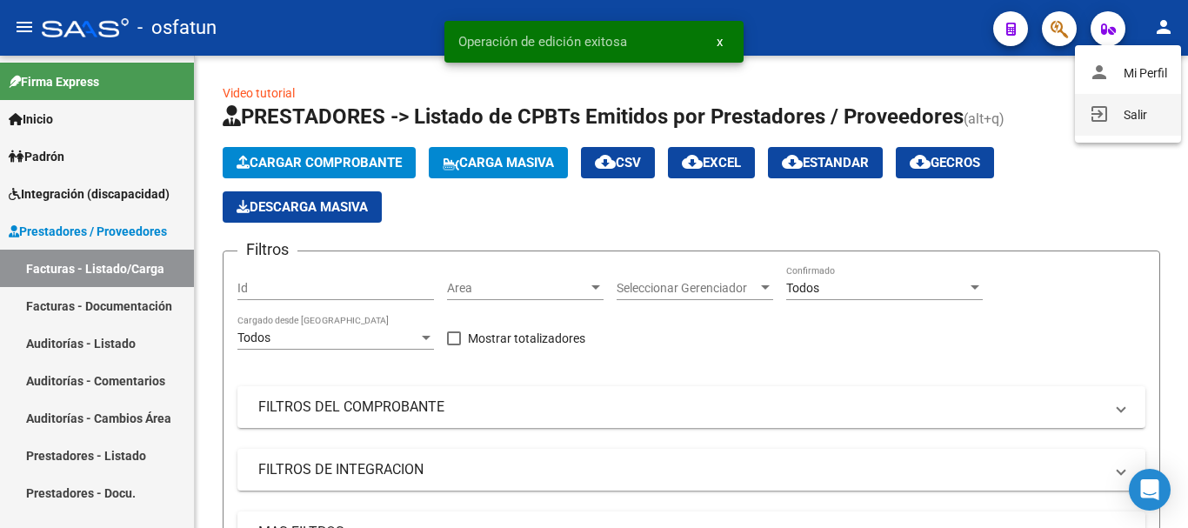
click at [1130, 114] on button "exit_to_app Salir" at bounding box center [1128, 115] width 106 height 42
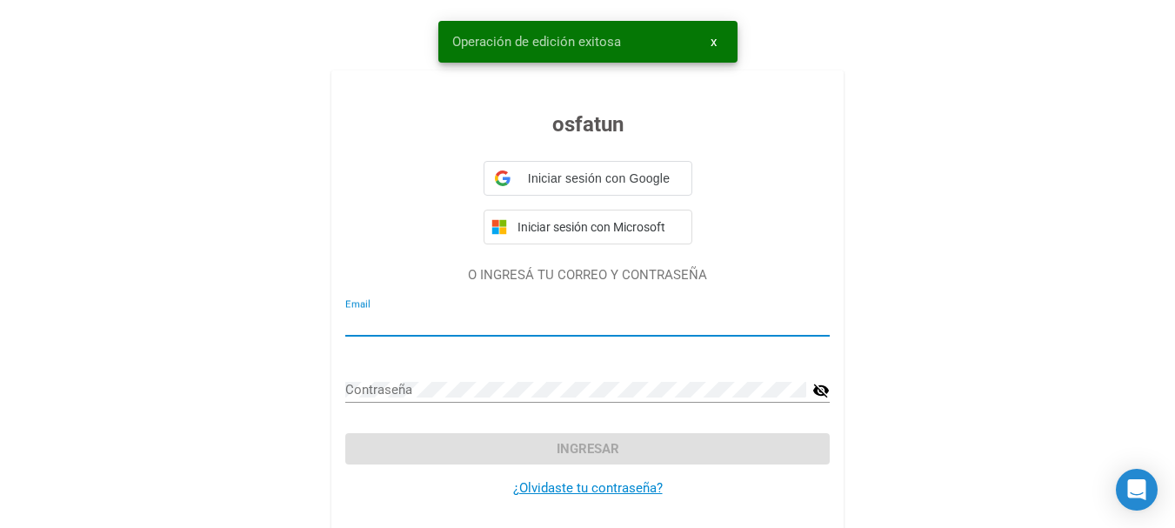
type input "[EMAIL_ADDRESS][DOMAIN_NAME]"
